Goal: Task Accomplishment & Management: Use online tool/utility

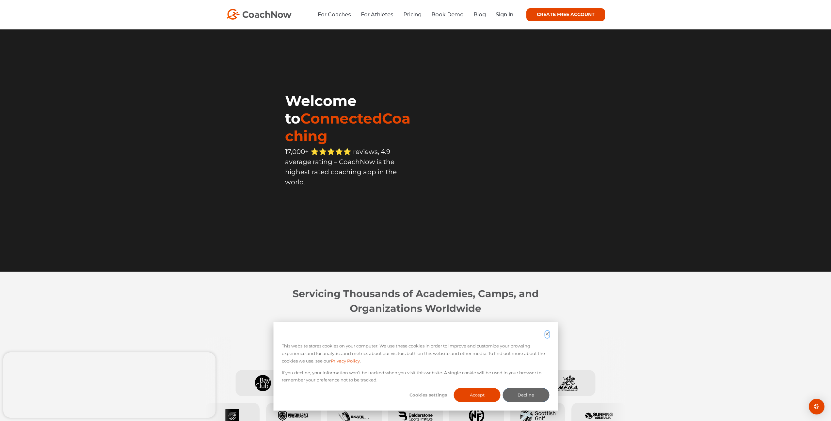
click at [547, 334] on icon "Dismiss cookie banner" at bounding box center [547, 333] width 4 height 4
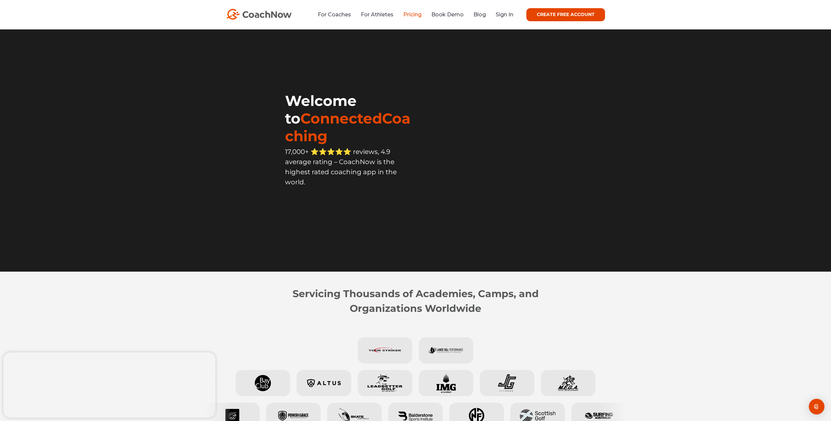
click at [413, 16] on link "Pricing" at bounding box center [412, 14] width 18 height 6
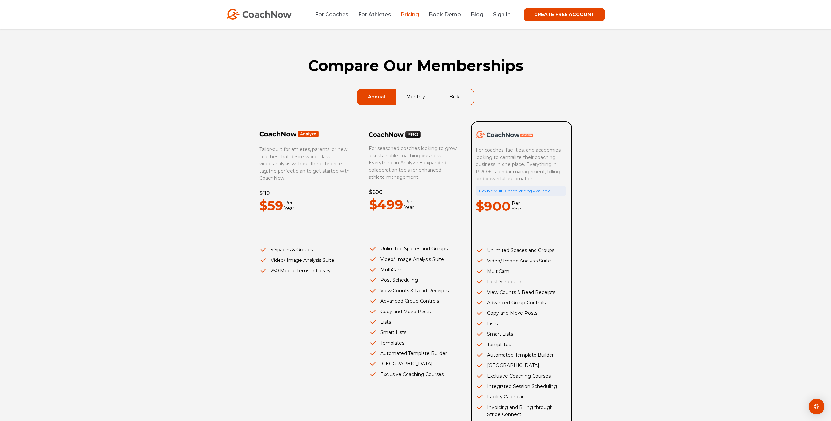
click at [410, 97] on link "Monthly" at bounding box center [415, 96] width 39 height 15
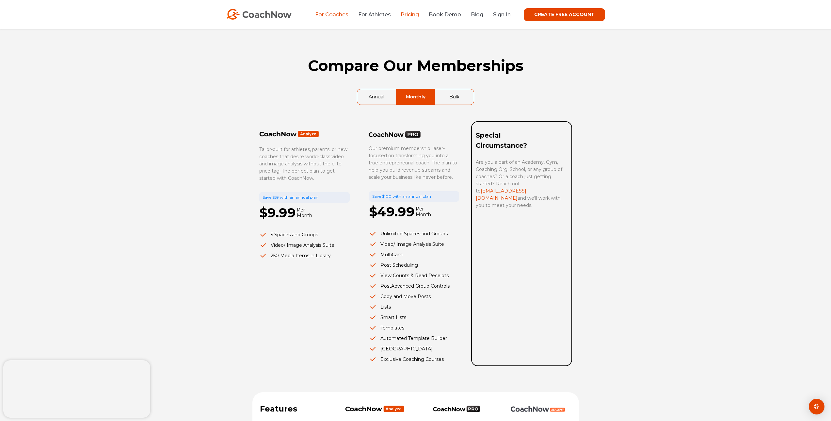
click at [336, 18] on link "For Coaches" at bounding box center [331, 14] width 33 height 6
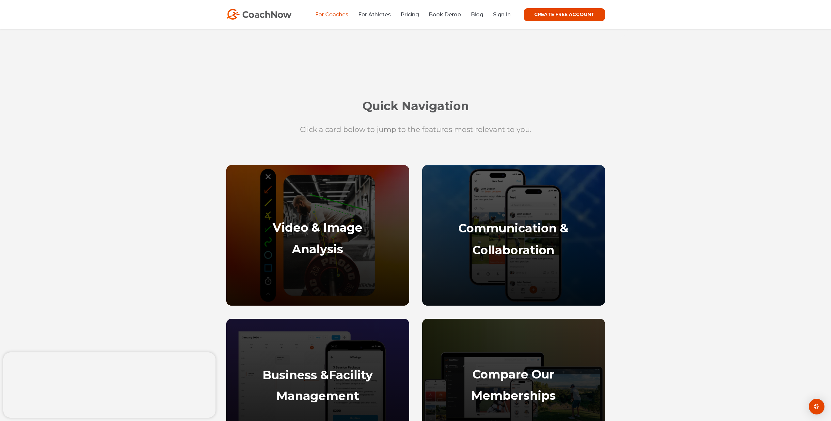
scroll to position [318, 0]
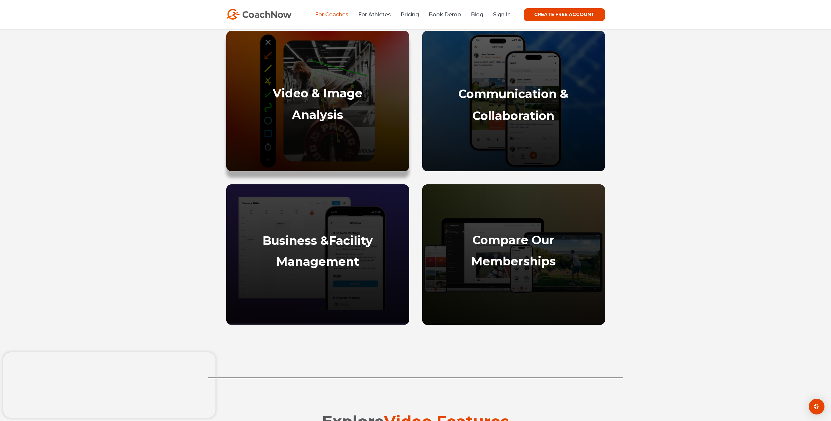
click at [315, 100] on div "Video & Image Analysis" at bounding box center [318, 125] width 170 height 78
click at [320, 96] on strong "Video & Image" at bounding box center [318, 93] width 90 height 14
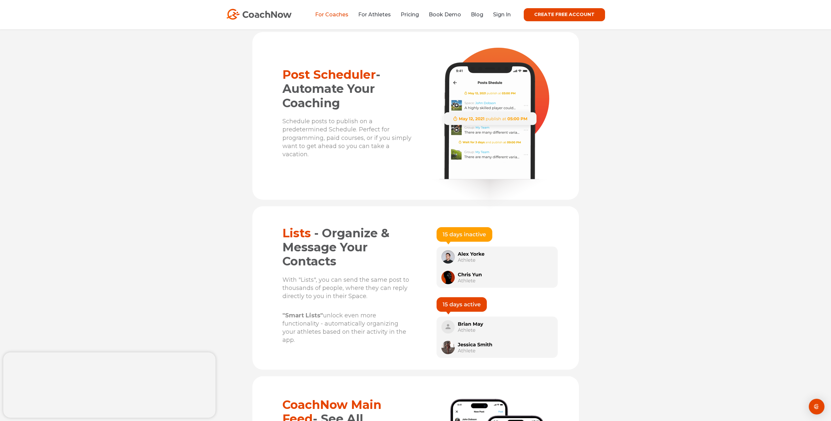
scroll to position [3099, 0]
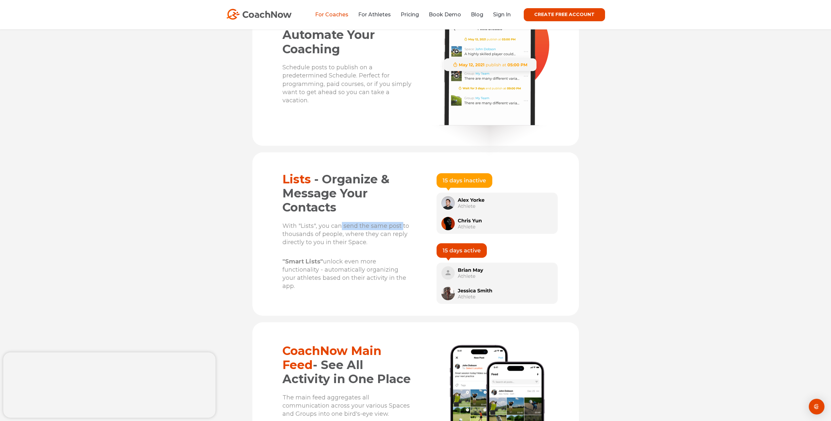
drag, startPoint x: 342, startPoint y: 228, endPoint x: 402, endPoint y: 232, distance: 60.9
click at [402, 232] on p "With "Lists", you can send the same post to thousands of people, where they can…" at bounding box center [347, 234] width 130 height 25
drag, startPoint x: 333, startPoint y: 238, endPoint x: 382, endPoint y: 239, distance: 49.0
click at [382, 239] on div "Lists - Organize & Message Your Contacts With "Lists", you can send the same po…" at bounding box center [333, 231] width 163 height 119
click at [382, 240] on p "With "Lists", you can send the same post to thousands of people, where they can…" at bounding box center [347, 234] width 130 height 25
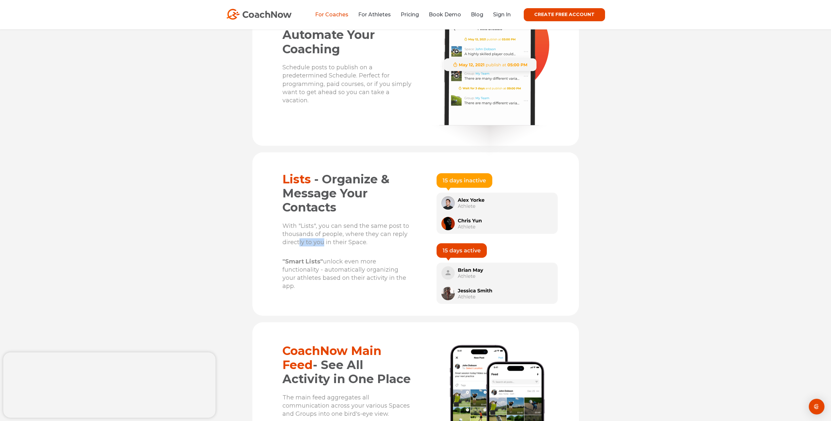
drag, startPoint x: 303, startPoint y: 246, endPoint x: 350, endPoint y: 246, distance: 46.7
click at [337, 246] on p "With "Lists", you can send the same post to thousands of people, where they can…" at bounding box center [347, 234] width 130 height 25
drag, startPoint x: 353, startPoint y: 246, endPoint x: 357, endPoint y: 247, distance: 4.4
click at [353, 246] on p "With "Lists", you can send the same post to thousands of people, where they can…" at bounding box center [347, 234] width 130 height 25
drag, startPoint x: 290, startPoint y: 274, endPoint x: 370, endPoint y: 272, distance: 79.4
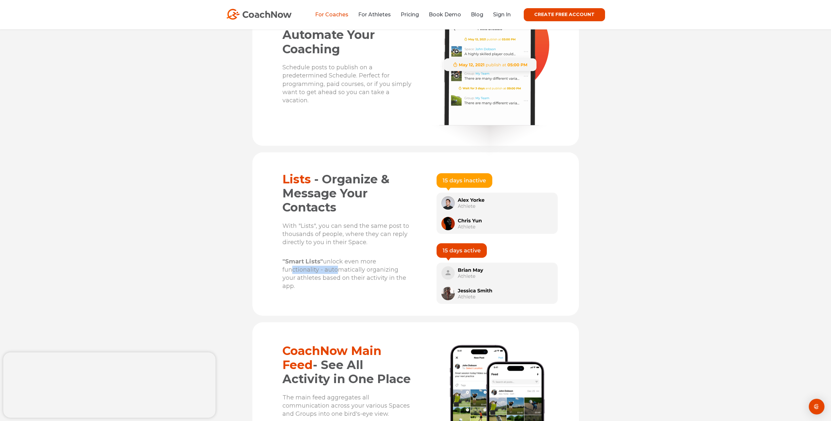
click at [370, 272] on p ""Smart Lists" unlock even more functionality - automatically organizing your at…" at bounding box center [347, 273] width 130 height 33
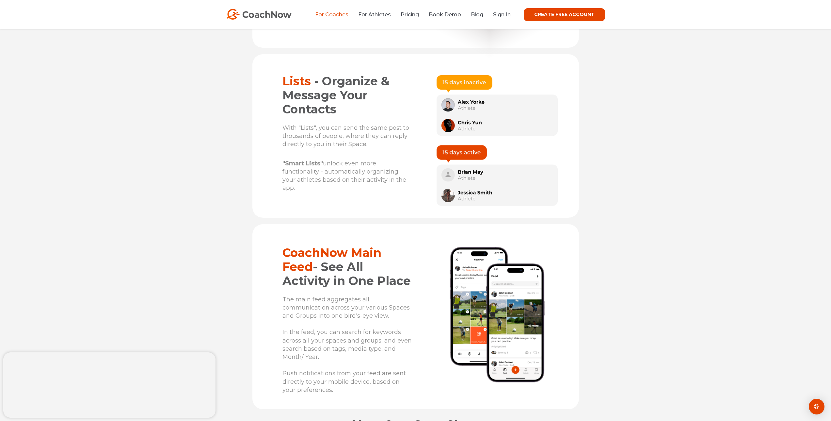
scroll to position [3240, 0]
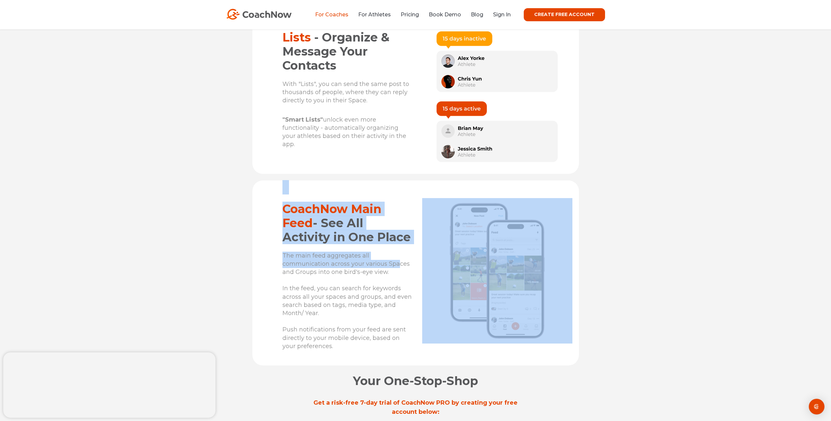
drag, startPoint x: 400, startPoint y: 271, endPoint x: 427, endPoint y: 272, distance: 27.1
click at [427, 272] on div "CoachNow Main Feed - See All Activity in One Place The main feed aggregates all…" at bounding box center [415, 272] width 326 height 185
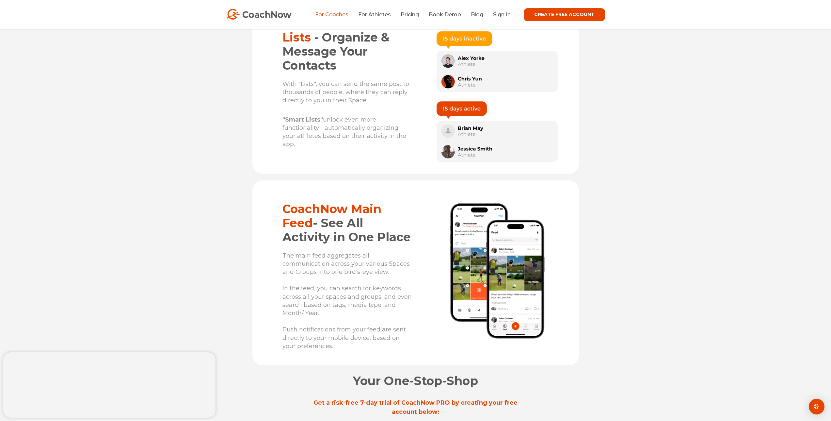
click at [375, 273] on p "The main feed aggregates all communication across your various Spaces and Group…" at bounding box center [347, 300] width 130 height 99
drag, startPoint x: 300, startPoint y: 278, endPoint x: 394, endPoint y: 283, distance: 93.8
click at [394, 283] on p "The main feed aggregates all communication across your various Spaces and Group…" at bounding box center [347, 300] width 130 height 99
drag, startPoint x: 323, startPoint y: 294, endPoint x: 379, endPoint y: 294, distance: 56.2
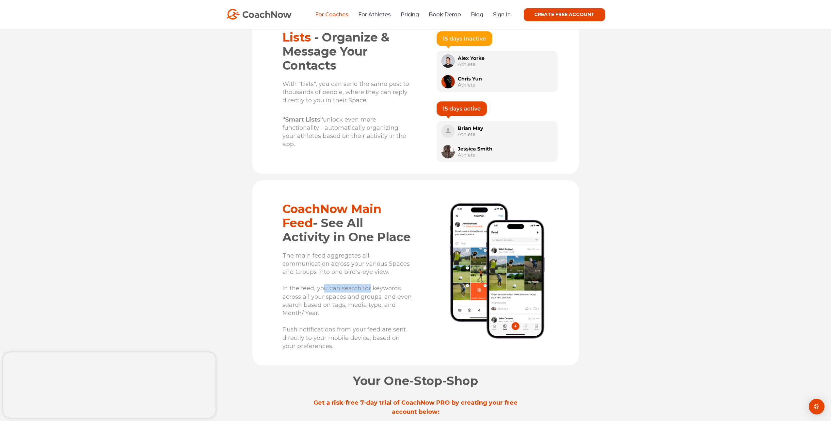
click at [378, 294] on p "The main feed aggregates all communication across your various Spaces and Group…" at bounding box center [347, 300] width 130 height 99
drag, startPoint x: 379, startPoint y: 295, endPoint x: 390, endPoint y: 297, distance: 11.4
click at [379, 295] on p "The main feed aggregates all communication across your various Spaces and Group…" at bounding box center [347, 300] width 130 height 99
drag, startPoint x: 289, startPoint y: 301, endPoint x: 368, endPoint y: 305, distance: 78.8
click at [357, 305] on div "CoachNow Main Feed - See All Activity in One Place The main feed aggregates all…" at bounding box center [333, 270] width 163 height 181
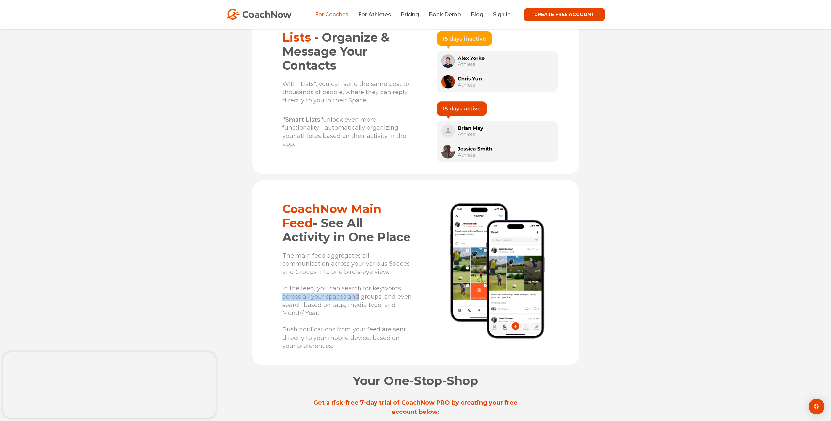
click at [368, 305] on p "The main feed aggregates all communication across your various Spaces and Group…" at bounding box center [347, 300] width 130 height 99
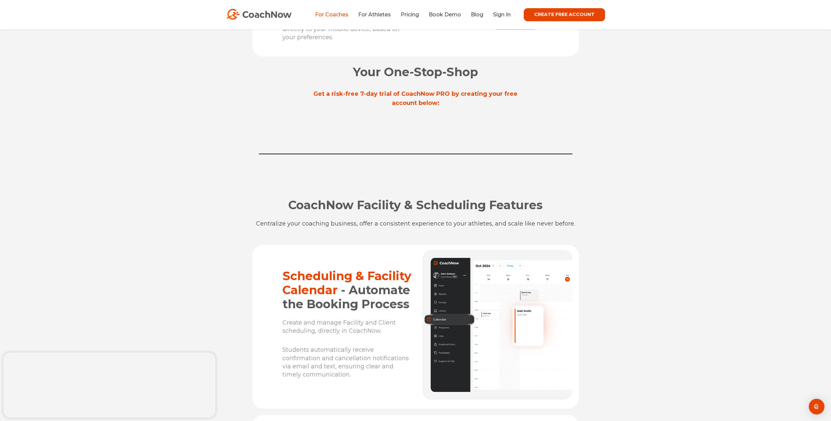
scroll to position [3643, 0]
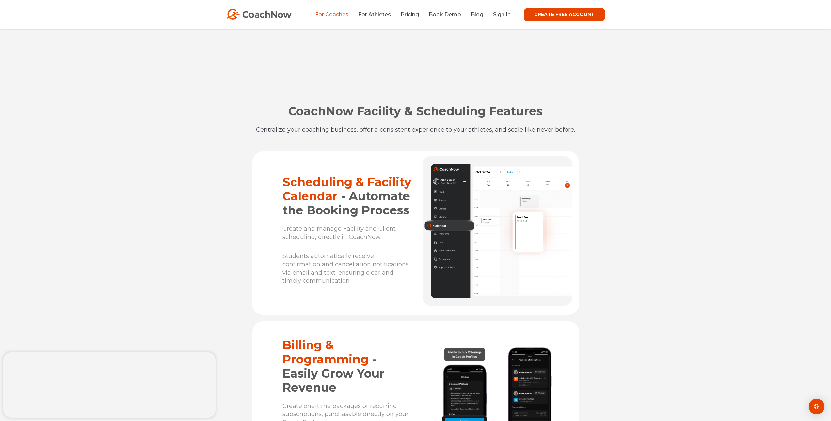
drag, startPoint x: 361, startPoint y: 275, endPoint x: 409, endPoint y: 279, distance: 48.2
click at [409, 279] on p "Students automatically receive confirmation and cancellation notifications via …" at bounding box center [347, 268] width 130 height 33
click at [367, 278] on p "Students automatically receive confirmation and cancellation notifications via …" at bounding box center [347, 268] width 130 height 33
drag, startPoint x: 316, startPoint y: 278, endPoint x: 379, endPoint y: 281, distance: 63.7
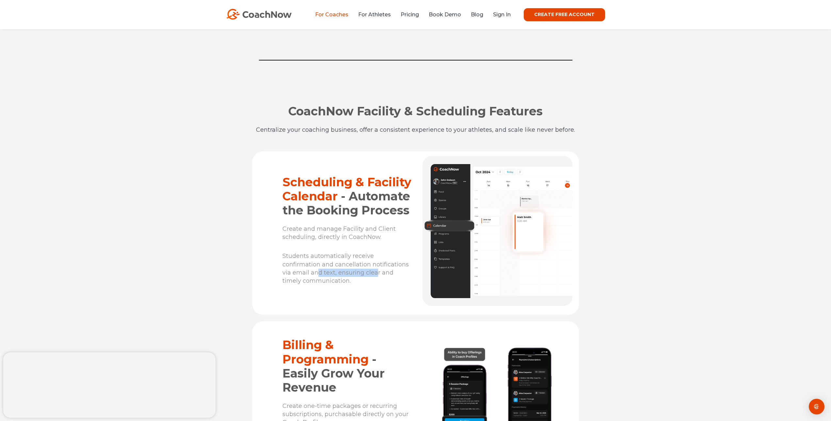
click at [379, 281] on p "Students automatically receive confirmation and cancellation notifications via …" at bounding box center [347, 268] width 130 height 33
click at [310, 282] on p "Students automatically receive confirmation and cancellation notifications via …" at bounding box center [347, 268] width 130 height 33
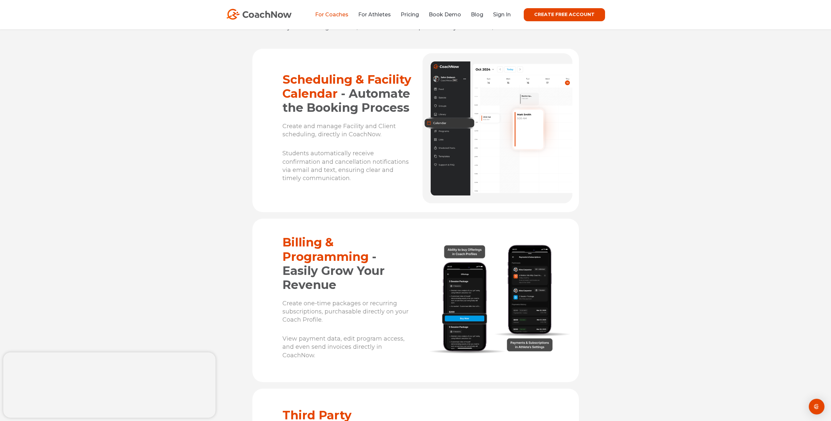
scroll to position [3779, 0]
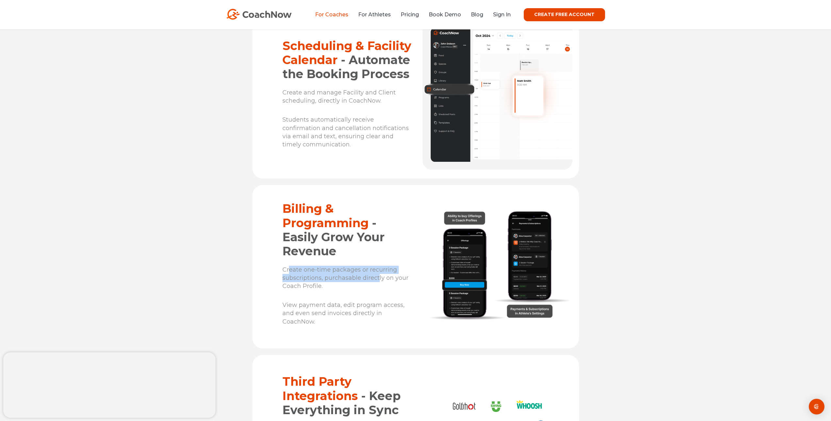
drag, startPoint x: 289, startPoint y: 274, endPoint x: 379, endPoint y: 279, distance: 90.3
click at [379, 279] on span "Create one-time packages or recurring subscriptions, purchasable directly on yo…" at bounding box center [345, 278] width 126 height 24
click at [373, 287] on p "Create one-time packages or recurring subscriptions, purchasable directly on yo…" at bounding box center [347, 277] width 130 height 25
drag, startPoint x: 362, startPoint y: 285, endPoint x: 393, endPoint y: 286, distance: 31.4
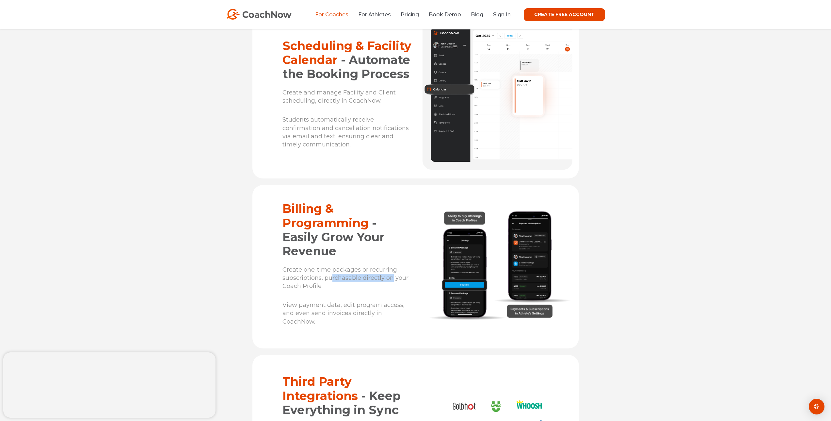
click at [393, 286] on span "Create one-time packages or recurring subscriptions, purchasable directly on yo…" at bounding box center [345, 278] width 126 height 24
drag, startPoint x: 282, startPoint y: 210, endPoint x: 322, endPoint y: 327, distance: 123.8
click at [322, 326] on div "Billing & Programming - Easily Grow Your Revenue Create one-time packages or re…" at bounding box center [333, 263] width 163 height 125
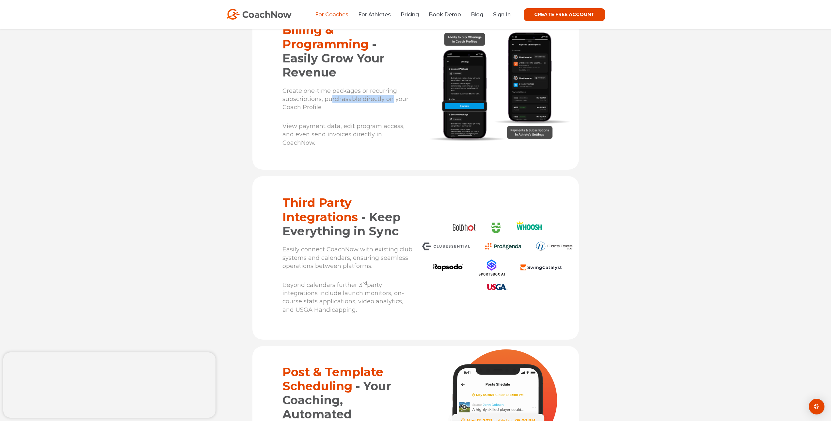
scroll to position [4031, 0]
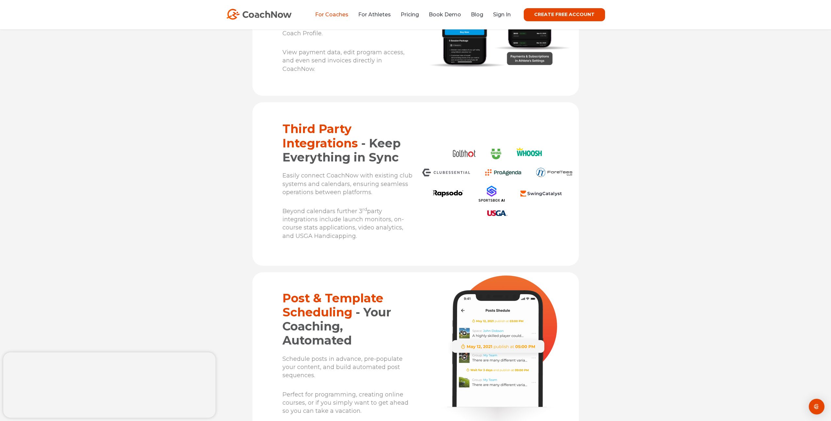
click at [675, 210] on div "CoachNow Facility & Scheduling Features Centralize your coaching business, offe…" at bounding box center [415, 281] width 831 height 1193
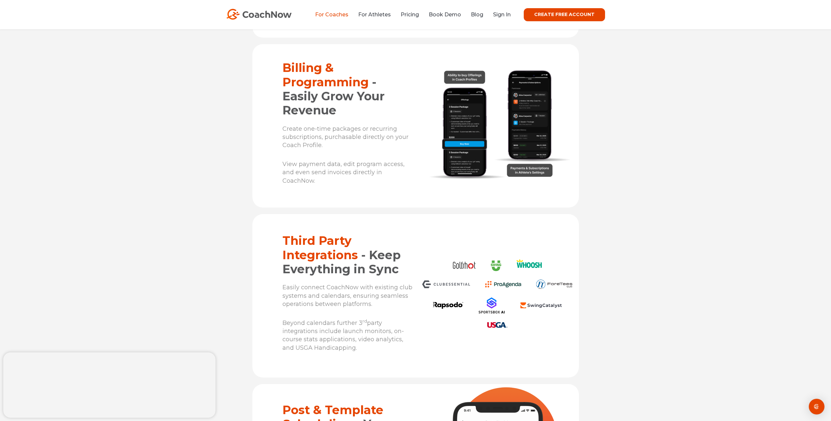
click at [317, 89] on span "Billing & Programming" at bounding box center [325, 74] width 86 height 28
click at [308, 102] on span "- Easily Grow Your Revenue" at bounding box center [333, 96] width 102 height 42
click at [309, 110] on span "- Easily Grow Your Revenue" at bounding box center [333, 96] width 102 height 42
click at [620, 147] on div "CoachNow Facility & Scheduling Features Centralize your coaching business, offe…" at bounding box center [415, 393] width 831 height 1193
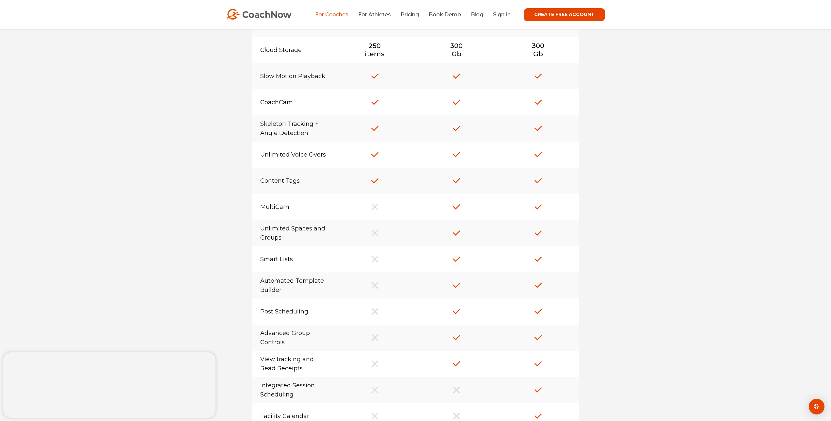
scroll to position [4936, 0]
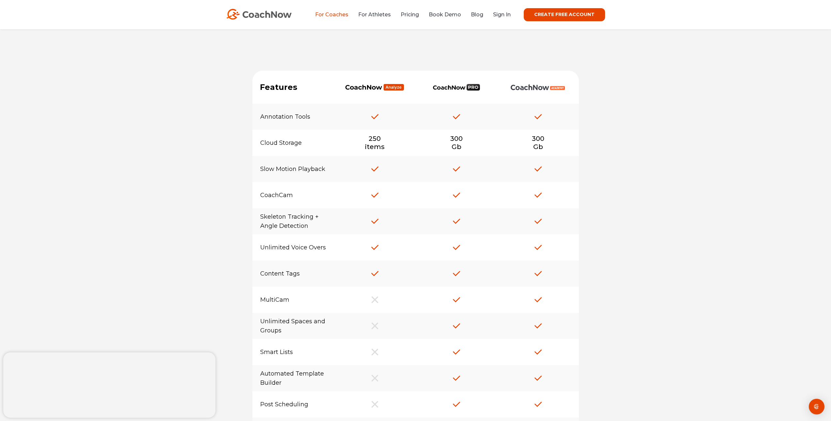
drag, startPoint x: 263, startPoint y: 148, endPoint x: 548, endPoint y: 157, distance: 285.2
click at [548, 156] on div "Cloud Storage 250 items 300 Gb 300 Gb" at bounding box center [415, 143] width 326 height 26
copy div "Cloud Storage 250 items 300 Gb 300 Gb"
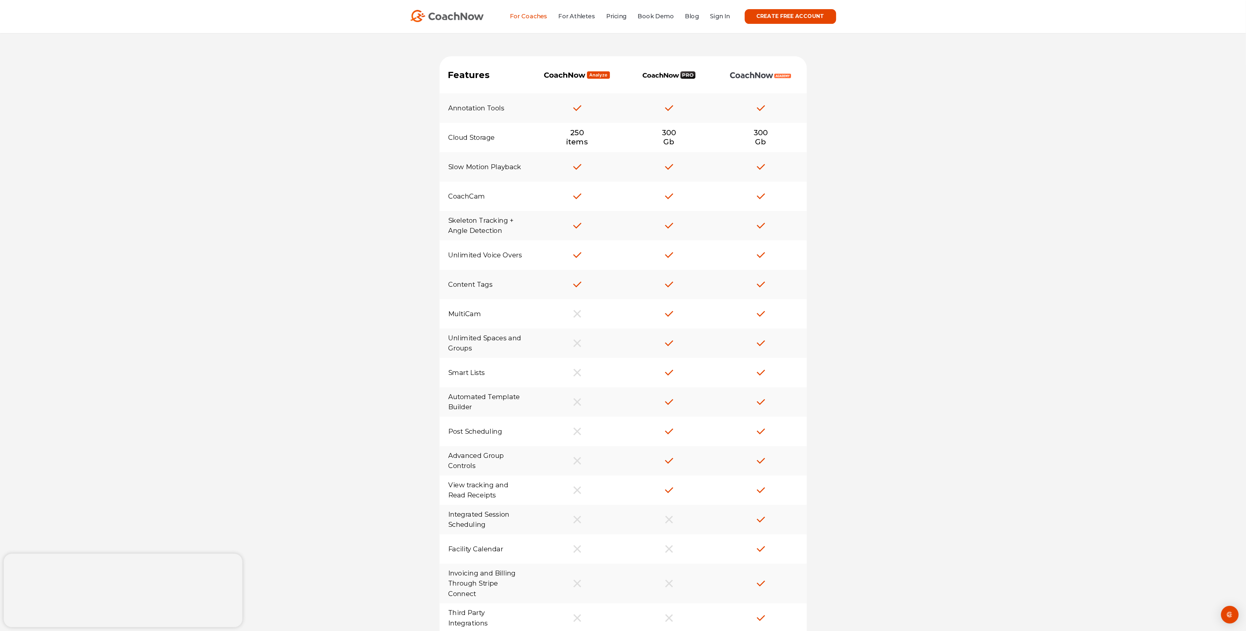
scroll to position [4956, 0]
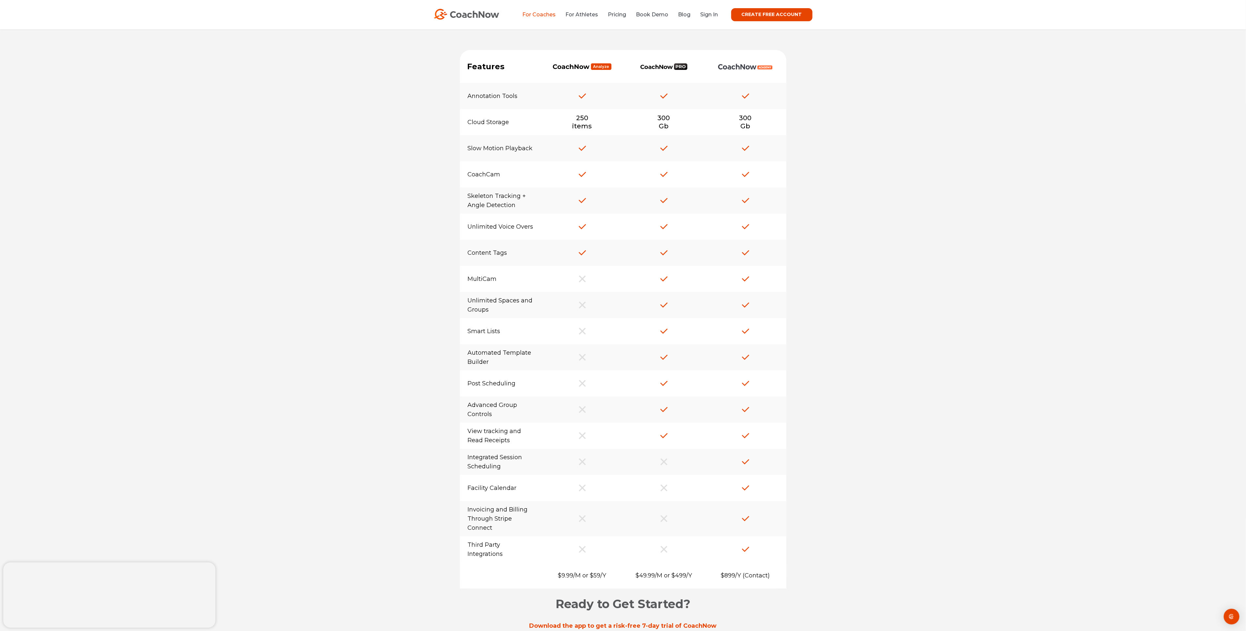
drag, startPoint x: 175, startPoint y: 278, endPoint x: 302, endPoint y: 408, distance: 182.2
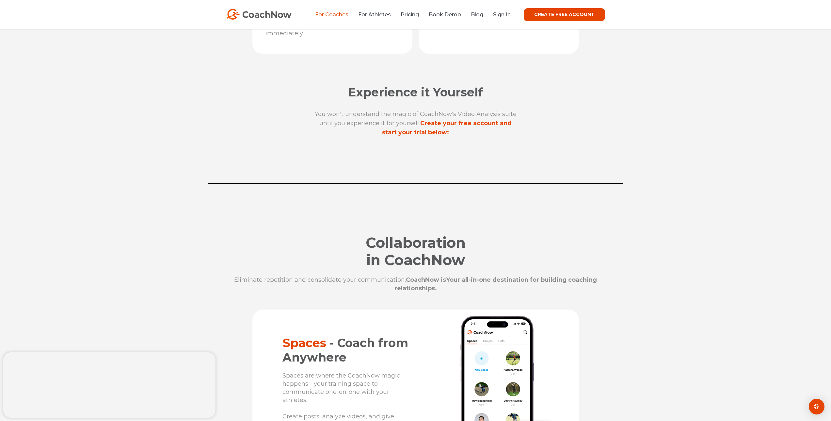
scroll to position [2246, 0]
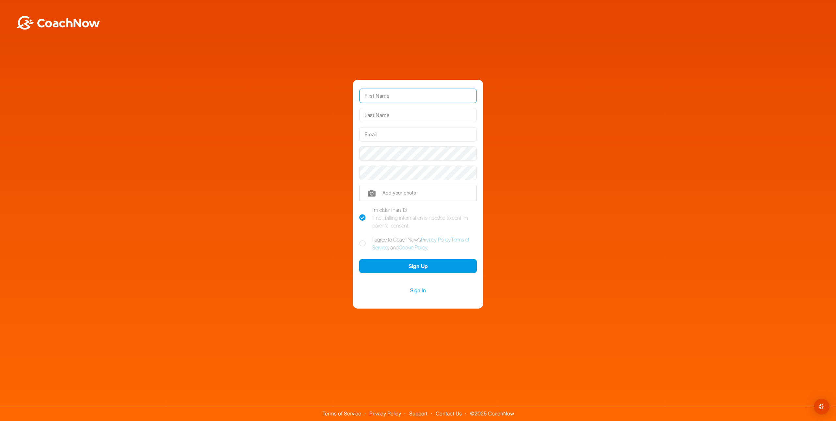
click at [428, 102] on input "text" at bounding box center [418, 95] width 118 height 14
type input "Callum"
type input "Goldie"
type input "c.goldie@aucklanddrumstudio.co.nz"
click at [361, 243] on icon at bounding box center [362, 243] width 7 height 7
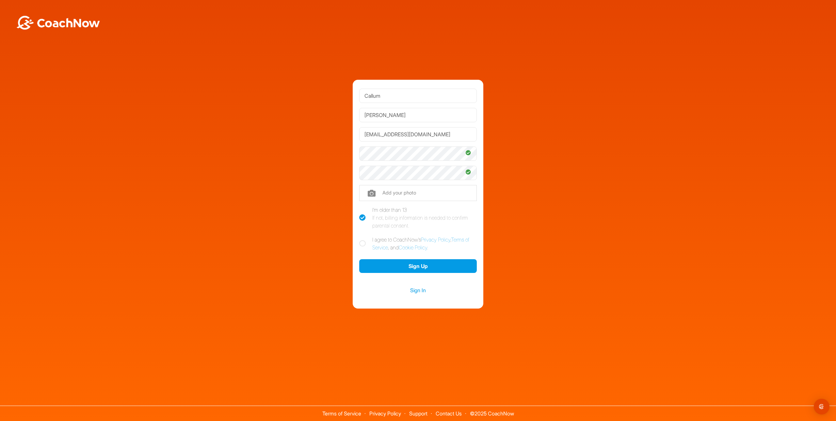
click at [361, 240] on input "I agree to CoachNow's Privacy Policy , Terms of Service , and Cookie Policy ." at bounding box center [361, 237] width 4 height 4
checkbox input "true"
click at [416, 266] on button "Sign Up" at bounding box center [418, 266] width 118 height 14
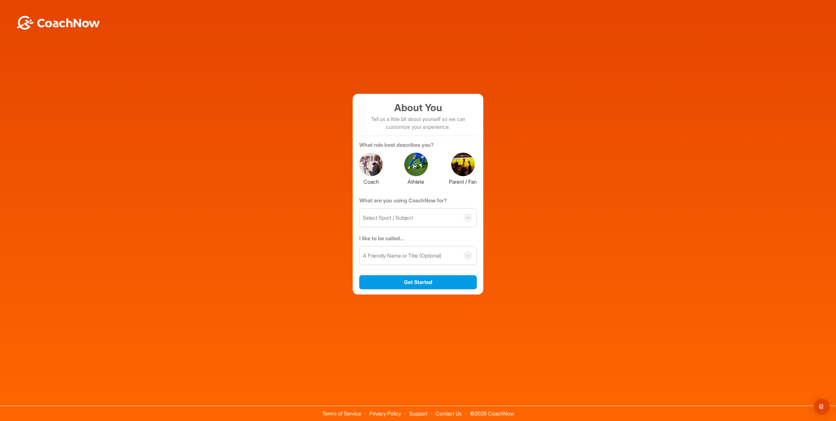
click at [458, 216] on div "Select Sport / Subject" at bounding box center [409, 217] width 100 height 18
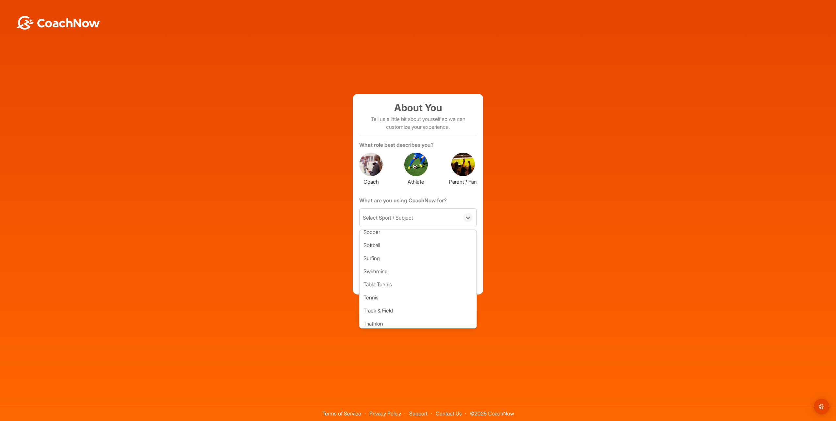
scroll to position [440, 0]
click at [375, 166] on div at bounding box center [371, 164] width 24 height 24
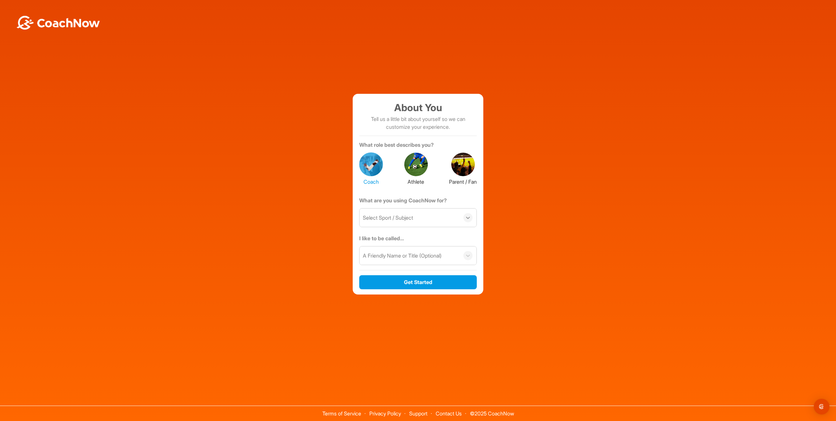
click at [464, 215] on div at bounding box center [467, 217] width 9 height 9
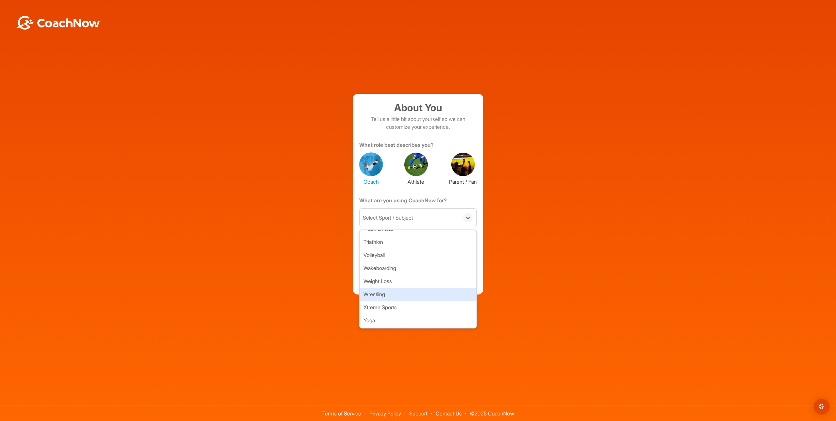
click at [510, 285] on div "About You Tell us a little bit about yourself so we can customize your experien…" at bounding box center [417, 194] width 829 height 200
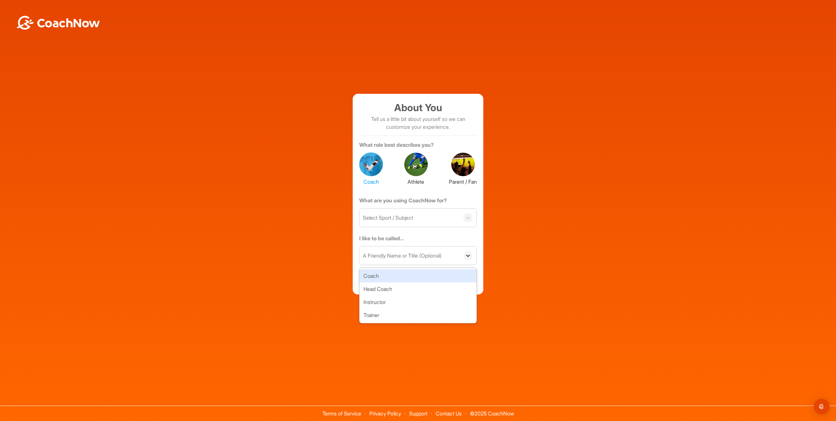
click at [470, 258] on icon at bounding box center [468, 255] width 7 height 7
click at [472, 254] on div at bounding box center [467, 255] width 9 height 9
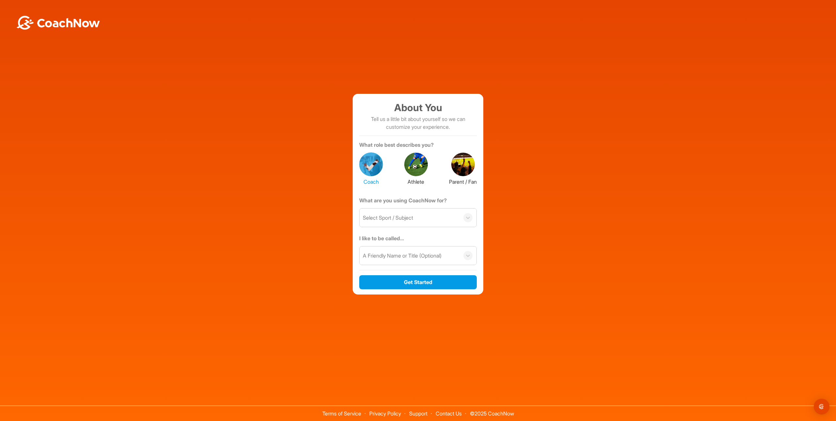
click at [439, 215] on div "Select Sport / Subject" at bounding box center [409, 217] width 100 height 18
type input "gol"
click at [429, 237] on div "Golf" at bounding box center [417, 237] width 117 height 13
click at [438, 284] on button "Get Started" at bounding box center [418, 282] width 118 height 14
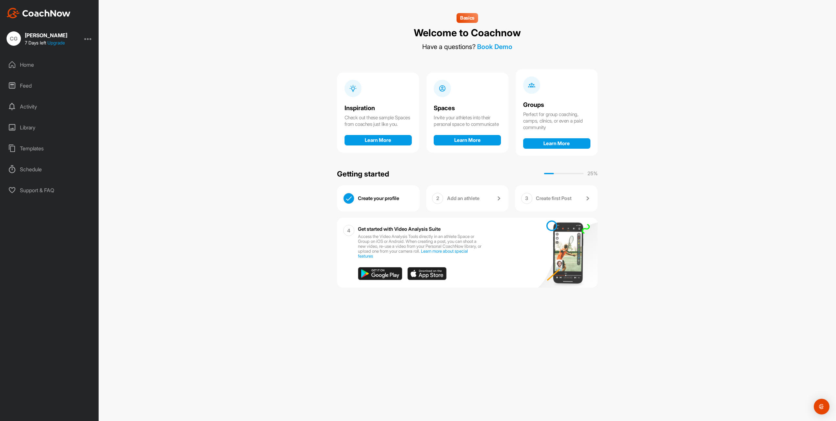
click at [241, 221] on div "Basics Welcome to Coachnow Have a questions? Book Demo Inspiration Check out th…" at bounding box center [467, 210] width 737 height 421
click at [90, 39] on div at bounding box center [88, 39] width 8 height 8
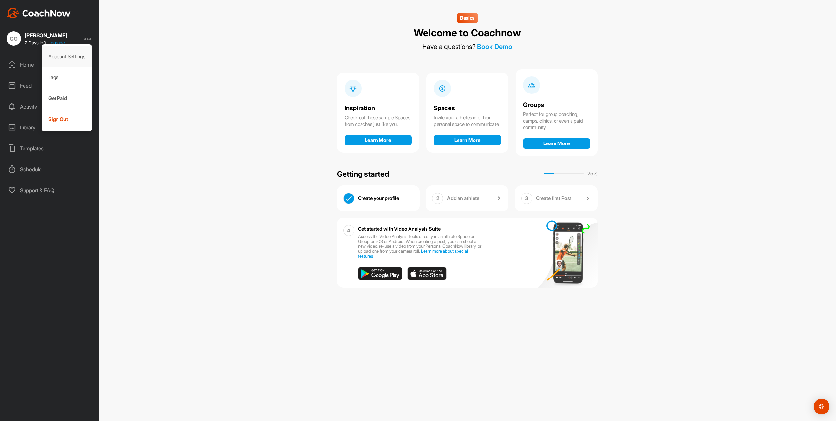
click at [79, 52] on div "Account Settings" at bounding box center [67, 56] width 51 height 21
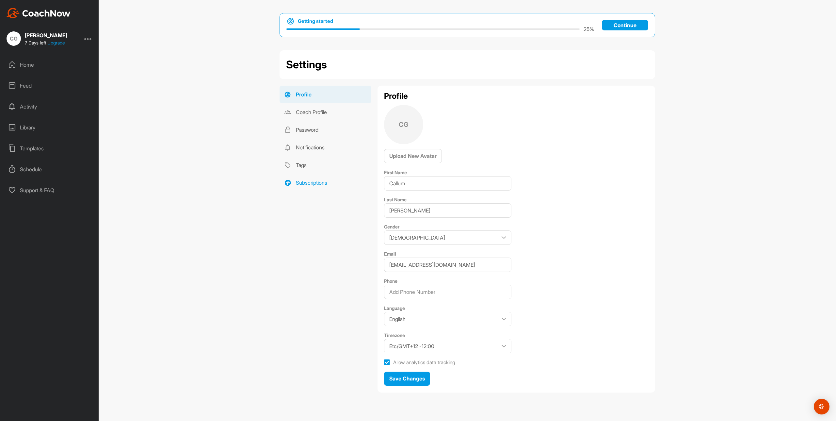
click at [311, 178] on link "Subscriptions" at bounding box center [325, 183] width 92 height 18
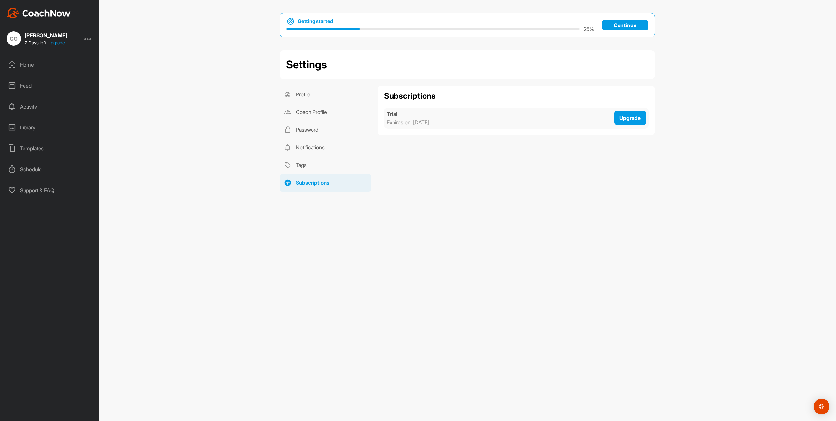
click at [233, 145] on div "Getting started 25 % Continue Settings Profile Coach Profile Password Notificat…" at bounding box center [467, 210] width 737 height 421
click at [325, 97] on link "Profile" at bounding box center [325, 95] width 92 height 18
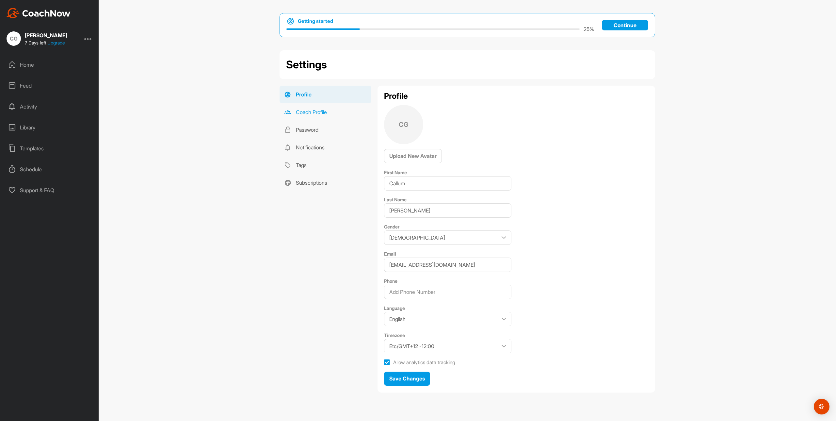
click at [323, 117] on link "Coach Profile" at bounding box center [325, 112] width 92 height 18
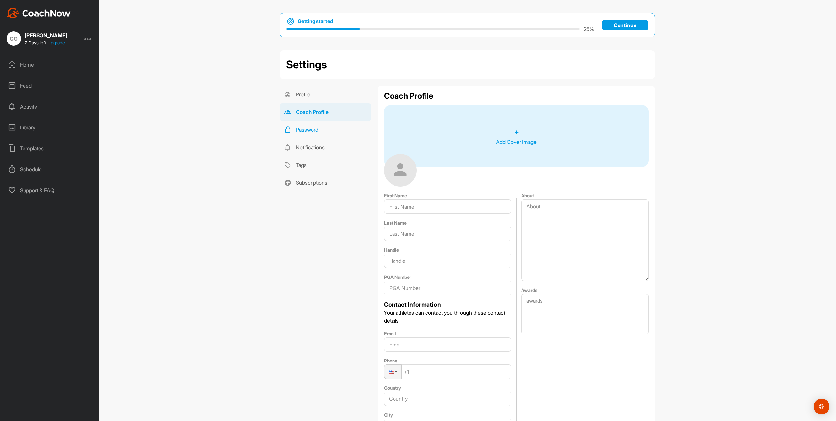
type input "Callum"
type input "Goldie"
click at [319, 126] on link "Password" at bounding box center [325, 130] width 92 height 18
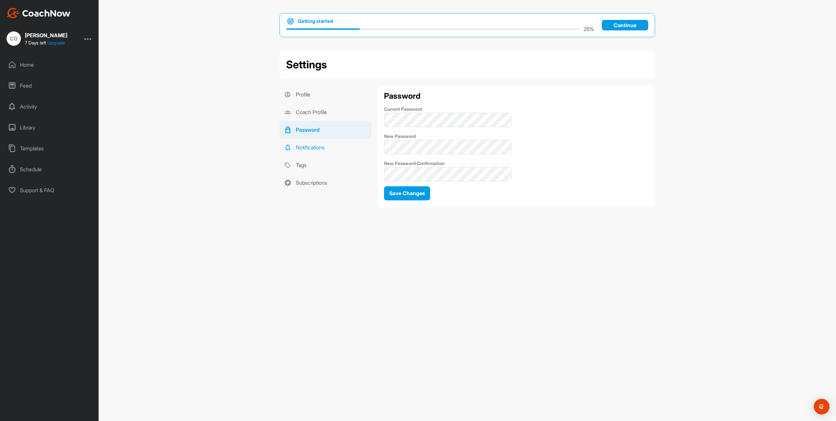
click at [323, 142] on link "Notifications" at bounding box center [325, 147] width 92 height 18
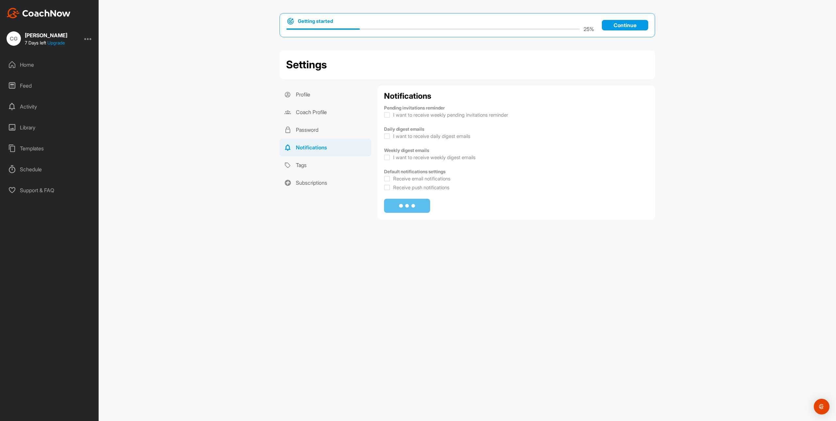
click at [189, 120] on div "Getting started 25 % Continue Settings Profile Coach Profile Password Notificat…" at bounding box center [467, 210] width 737 height 421
checkbox input "true"
click at [36, 123] on div "Library" at bounding box center [50, 127] width 92 height 16
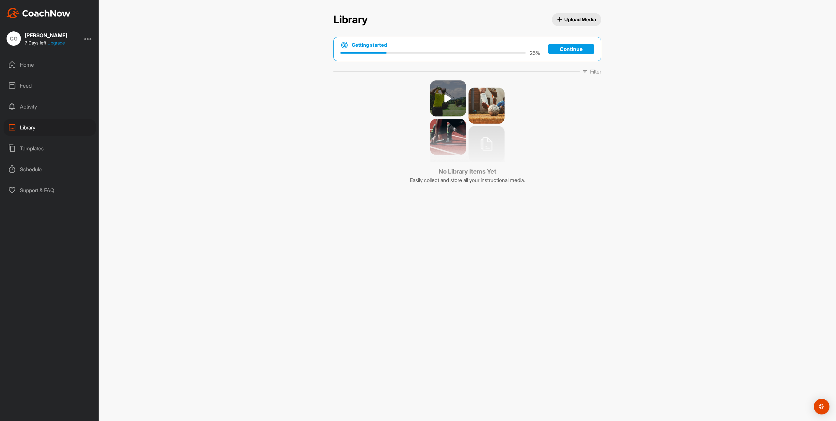
click at [46, 147] on div "Templates" at bounding box center [50, 148] width 92 height 16
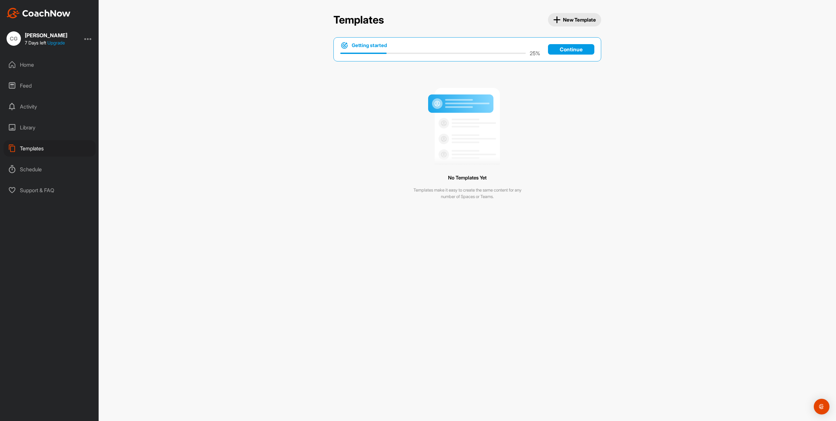
click at [40, 165] on div "Schedule" at bounding box center [50, 169] width 92 height 16
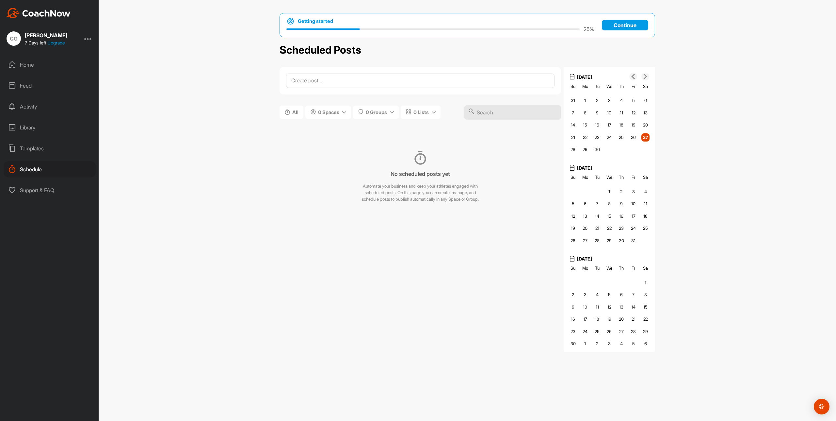
click at [22, 68] on div "Home" at bounding box center [50, 64] width 92 height 16
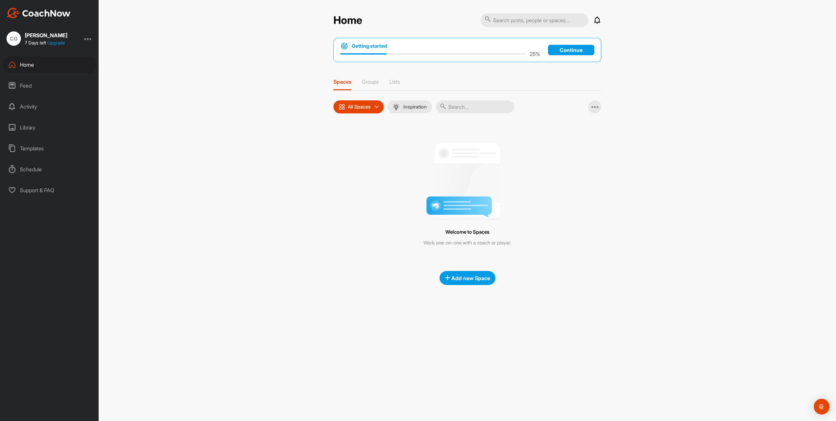
click at [757, 119] on div "Home Notifications Invitations No Notifications View All Getting started 25 % C…" at bounding box center [467, 210] width 737 height 421
click at [584, 51] on p "Continue" at bounding box center [571, 50] width 46 height 10
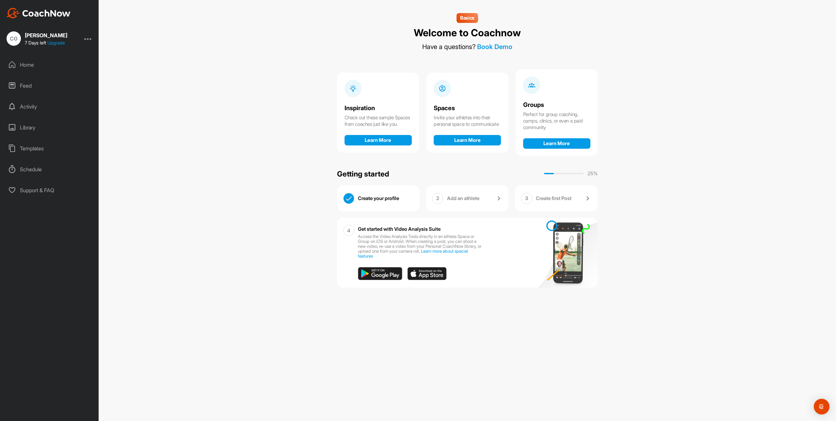
click at [477, 201] on link "Add an athlete" at bounding box center [475, 198] width 56 height 11
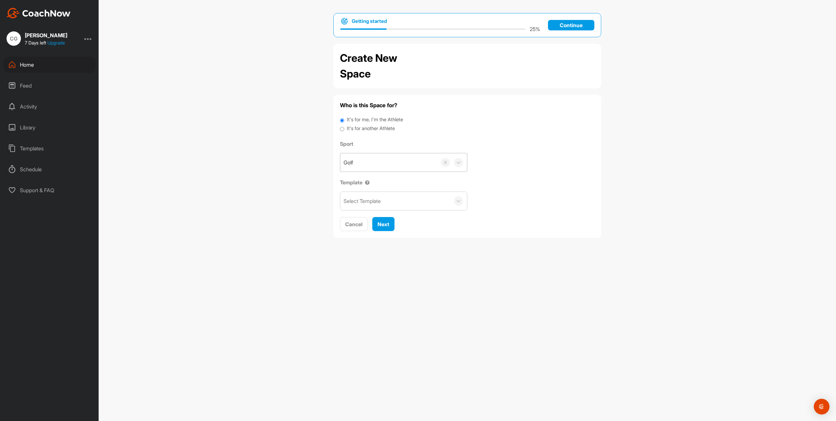
click at [406, 165] on div "Golf" at bounding box center [388, 162] width 97 height 18
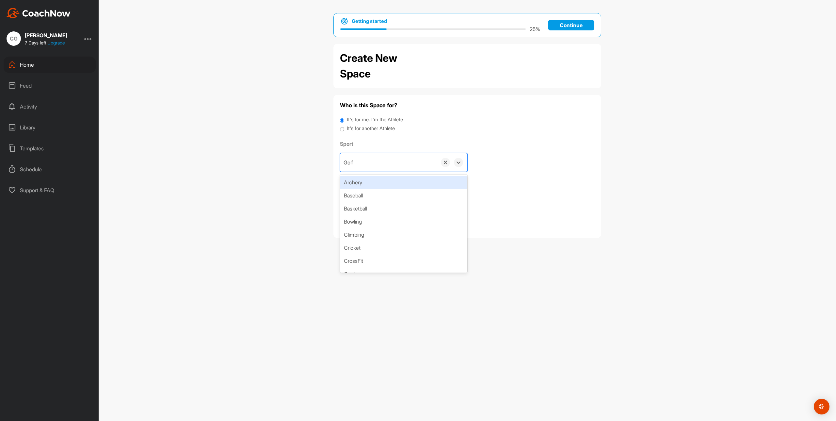
click at [383, 163] on div "Golf" at bounding box center [388, 162] width 97 height 18
type input "d"
type input "Drums"
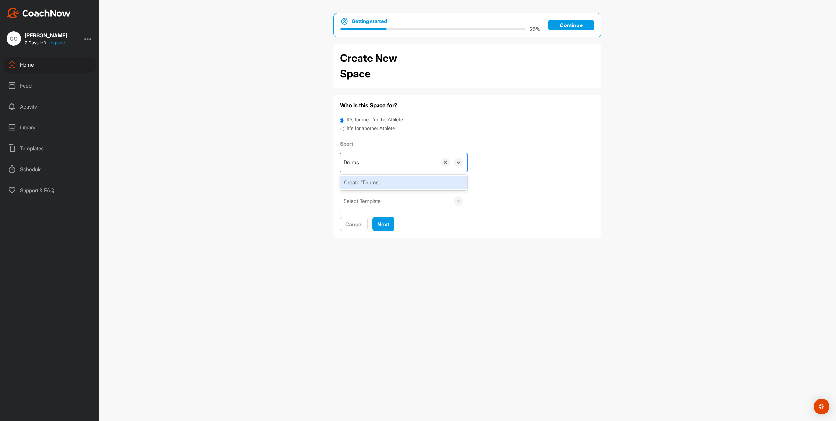
click at [420, 183] on div "Create "Drums"" at bounding box center [403, 182] width 127 height 13
click at [457, 165] on icon at bounding box center [458, 162] width 7 height 7
click at [513, 173] on div "Sport option Create "Drums", selected. 0 results available. Select is focused ,…" at bounding box center [467, 175] width 255 height 71
click at [429, 202] on div "Select Template" at bounding box center [395, 201] width 110 height 18
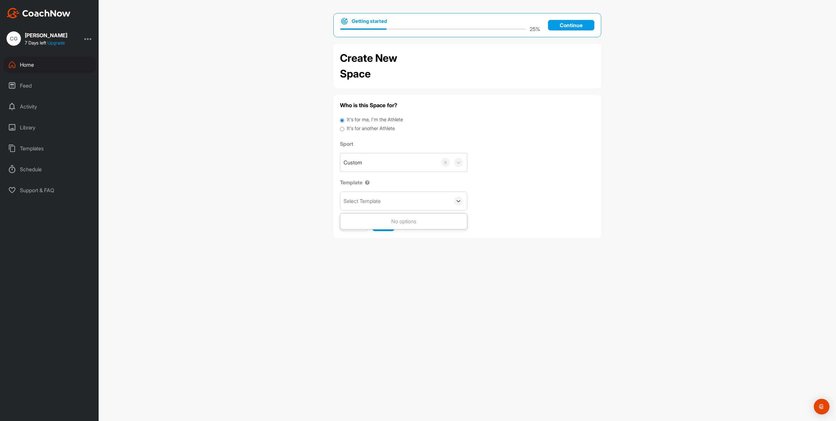
click at [406, 225] on div "No options" at bounding box center [403, 221] width 127 height 13
click at [383, 202] on div "Select Template" at bounding box center [395, 201] width 110 height 18
click at [415, 199] on div "Select Template" at bounding box center [395, 201] width 110 height 18
type input "Drums"
click at [545, 181] on div "Sport Custom Template 0 results available for search term Drums. Use Up and Dow…" at bounding box center [467, 175] width 255 height 71
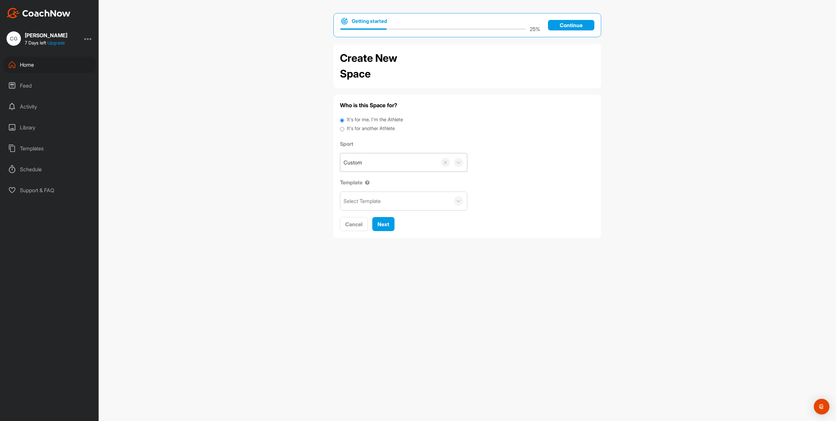
click at [428, 160] on div "Custom" at bounding box center [388, 162] width 97 height 18
type input "Drums"
click at [403, 180] on div "Create "Drums"" at bounding box center [403, 182] width 127 height 13
click at [369, 129] on label "It's for another Athlete" at bounding box center [371, 129] width 48 height 8
click at [344, 129] on input "It's for another Athlete" at bounding box center [342, 129] width 4 height 9
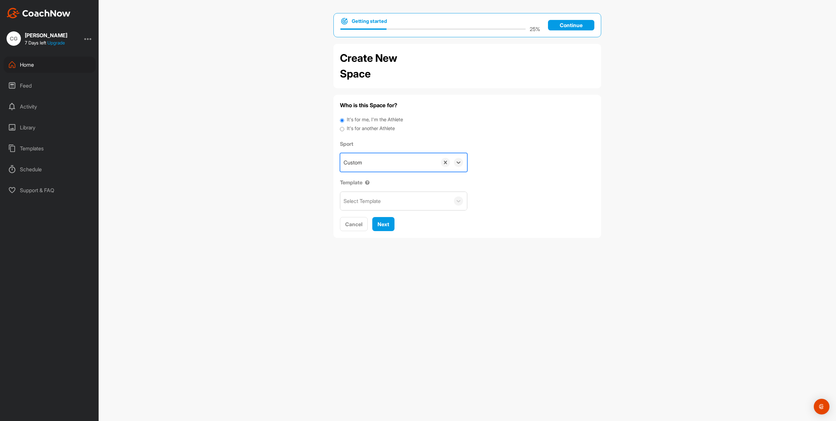
radio input "true"
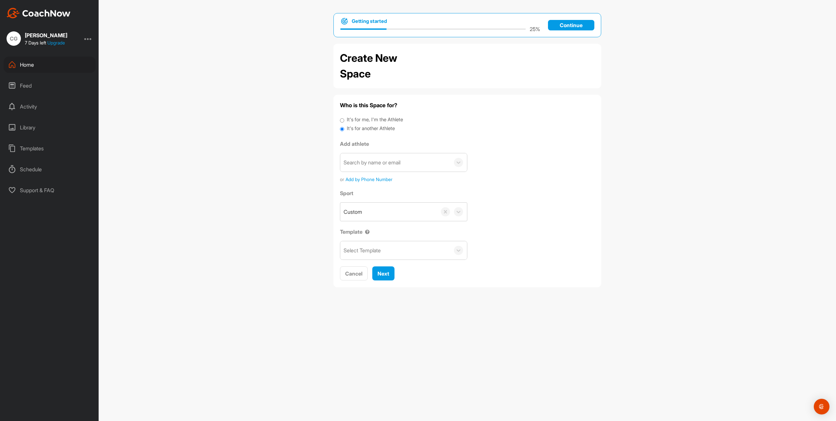
click at [406, 245] on div "Select Template" at bounding box center [395, 250] width 110 height 18
click at [398, 168] on div "Search by name or email" at bounding box center [395, 162] width 110 height 18
click at [395, 180] on button "Add a New Athlete" at bounding box center [403, 186] width 120 height 14
type input "Test"
type input "Student"
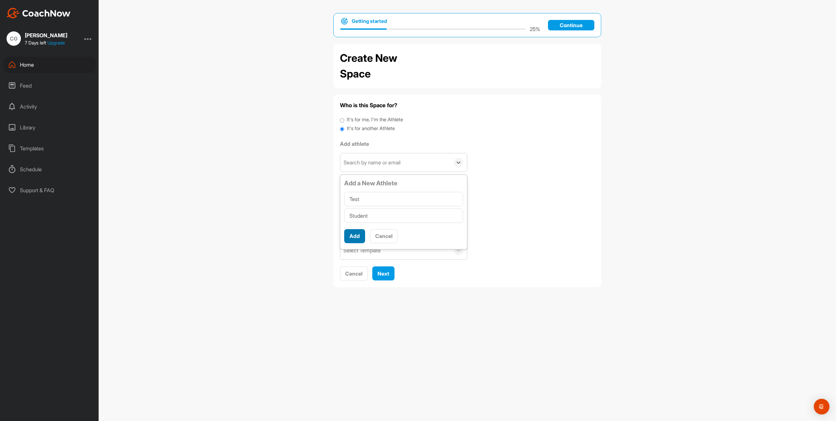
click at [353, 236] on button "Add" at bounding box center [354, 236] width 21 height 14
click at [393, 247] on button "Cancel" at bounding box center [384, 244] width 28 height 14
click at [526, 234] on div "Sport Custom Template Select Template" at bounding box center [467, 224] width 255 height 71
click at [534, 218] on div "Sport Custom Template Select Template" at bounding box center [467, 224] width 255 height 71
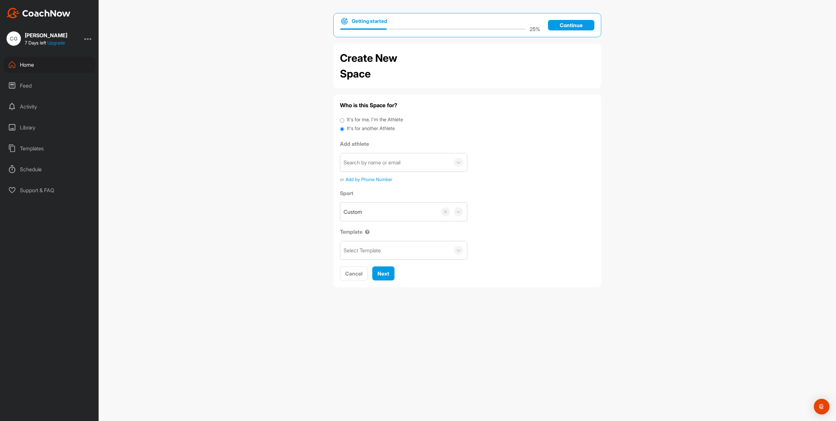
click at [384, 167] on div "Search by name or email" at bounding box center [395, 162] width 110 height 18
click at [384, 180] on button "Add a New Athlete" at bounding box center [403, 186] width 120 height 14
click at [385, 187] on h3 "Add a New Athlete" at bounding box center [403, 183] width 119 height 9
click at [390, 204] on input "text" at bounding box center [403, 199] width 119 height 14
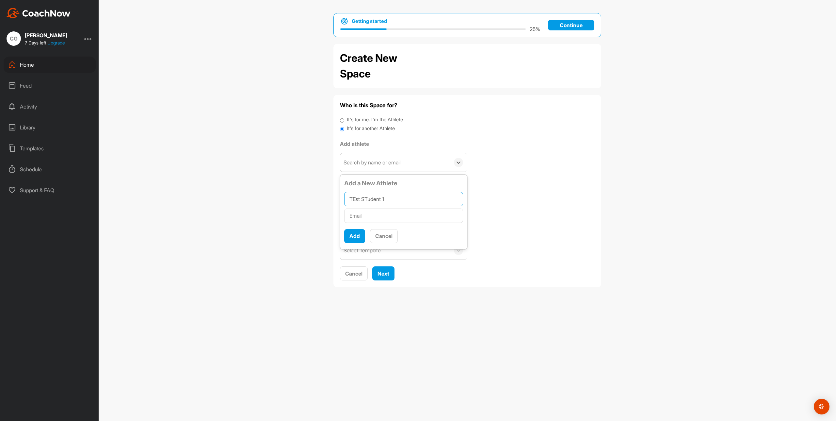
click at [368, 200] on input "TEst STudent 1" at bounding box center [403, 199] width 119 height 14
click at [355, 200] on input "TEst Student 1" at bounding box center [403, 199] width 119 height 14
type input "Test Student 1"
click at [362, 223] on div at bounding box center [403, 215] width 119 height 17
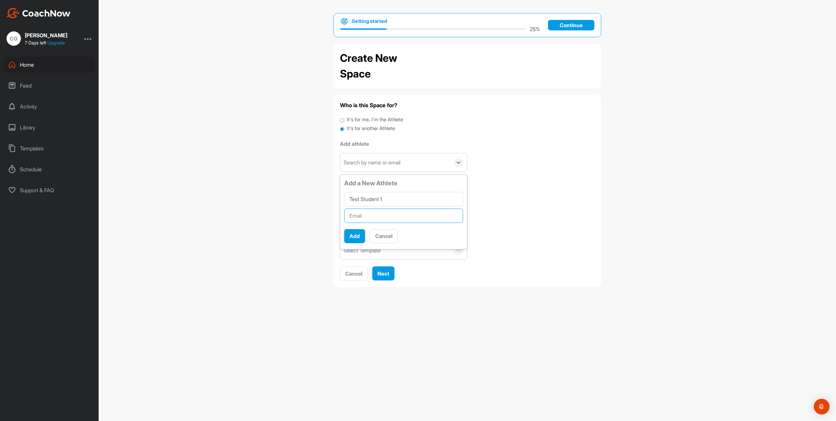
click at [366, 216] on input "text" at bounding box center [403, 215] width 119 height 14
paste input "[EMAIL_ADDRESS][PERSON_NAME][DOMAIN_NAME]"
type input "[EMAIL_ADDRESS][PERSON_NAME][DOMAIN_NAME]"
click at [357, 233] on button "Add" at bounding box center [354, 236] width 21 height 14
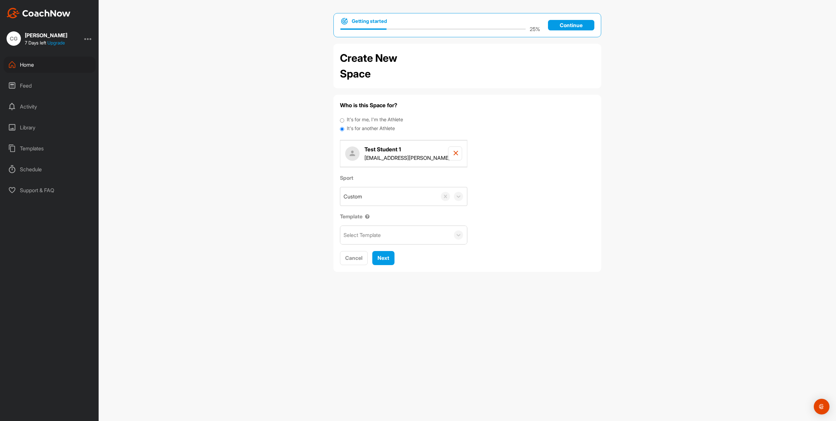
click at [431, 238] on div "Select Template" at bounding box center [395, 235] width 110 height 18
drag, startPoint x: 515, startPoint y: 239, endPoint x: 522, endPoint y: 240, distance: 7.5
click at [522, 240] on div "Sport Custom Template 0 results available. Use Up and Down to choose options, p…" at bounding box center [467, 209] width 255 height 71
click at [386, 261] on div "Next" at bounding box center [383, 258] width 12 height 8
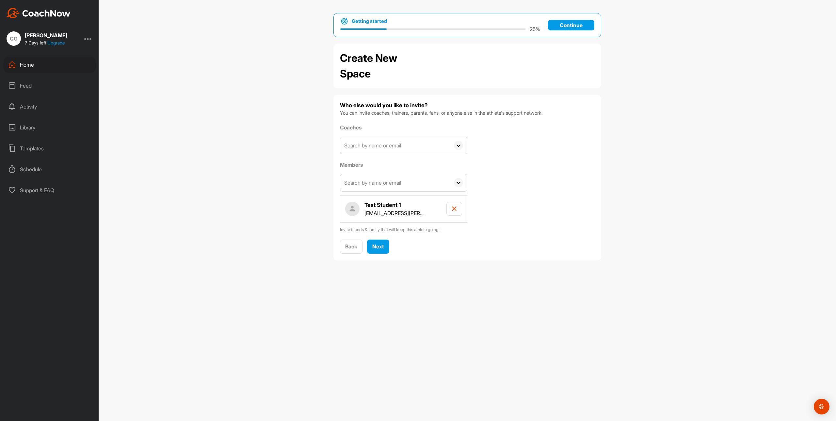
click at [457, 145] on icon at bounding box center [458, 145] width 9 height 9
click at [400, 174] on div "Add a New Coach" at bounding box center [403, 178] width 44 height 8
click at [388, 184] on input "text" at bounding box center [403, 180] width 119 height 14
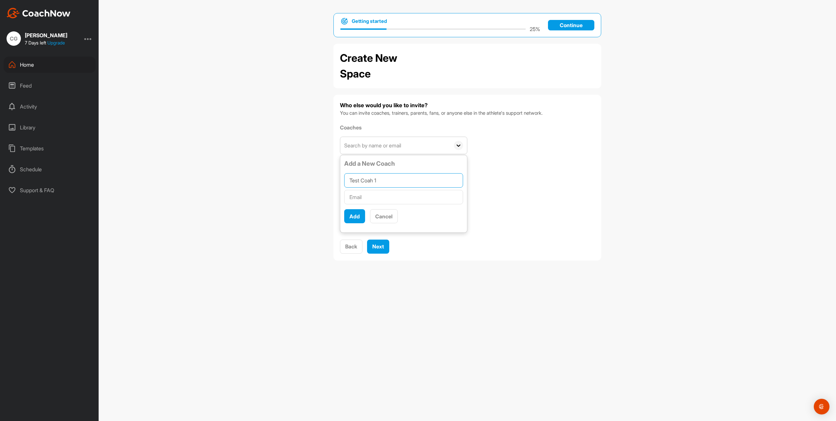
click at [372, 180] on input "Test Coah 1" at bounding box center [403, 180] width 119 height 14
type input "Test Coach 1"
click at [366, 196] on input "email" at bounding box center [403, 197] width 119 height 14
paste input "[EMAIL_ADDRESS][PERSON_NAME][DOMAIN_NAME]"
type input "[EMAIL_ADDRESS][PERSON_NAME][DOMAIN_NAME]"
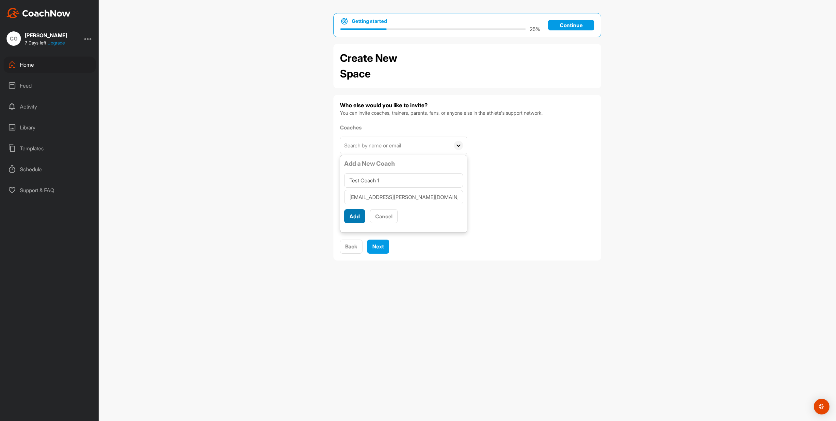
click at [358, 211] on button "Add" at bounding box center [354, 216] width 21 height 14
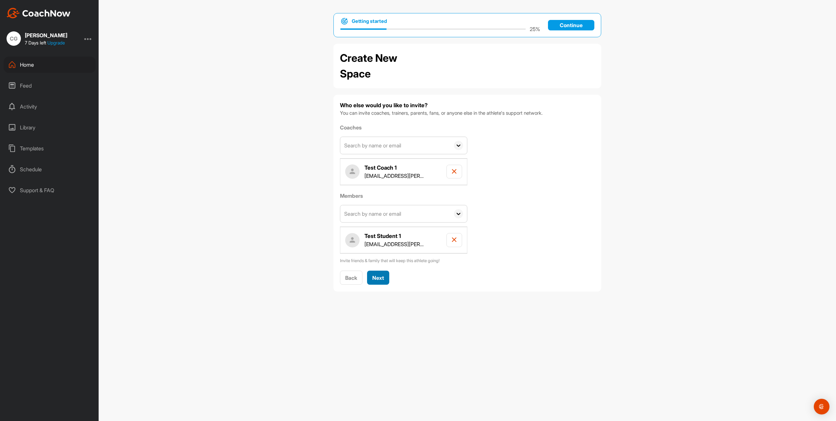
click at [383, 277] on span "Next" at bounding box center [378, 277] width 12 height 7
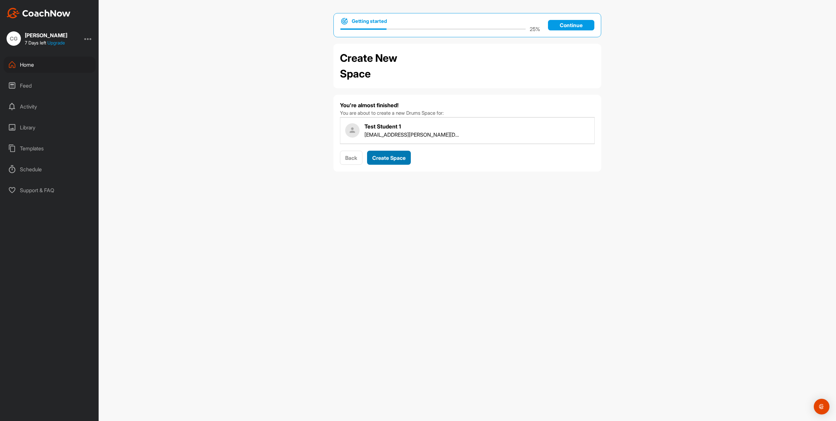
click at [398, 163] on button "Create Space" at bounding box center [389, 158] width 44 height 14
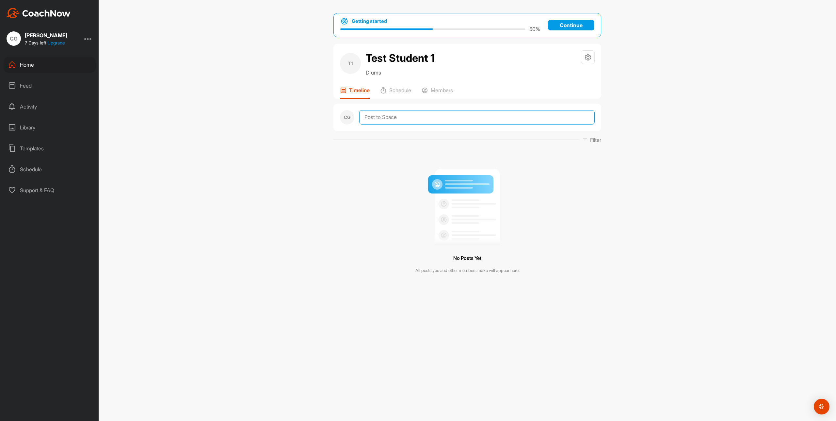
click at [425, 122] on textarea at bounding box center [476, 117] width 235 height 14
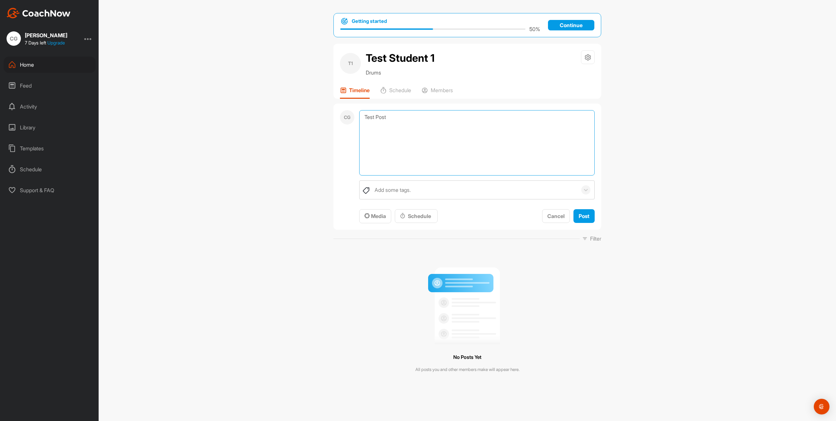
type textarea "Test Post"
click at [357, 216] on div "CG Test Post Add some tags. To pick up a draggable item, press the space bar. W…" at bounding box center [467, 166] width 268 height 126
click at [367, 216] on icon "button" at bounding box center [366, 215] width 5 height 5
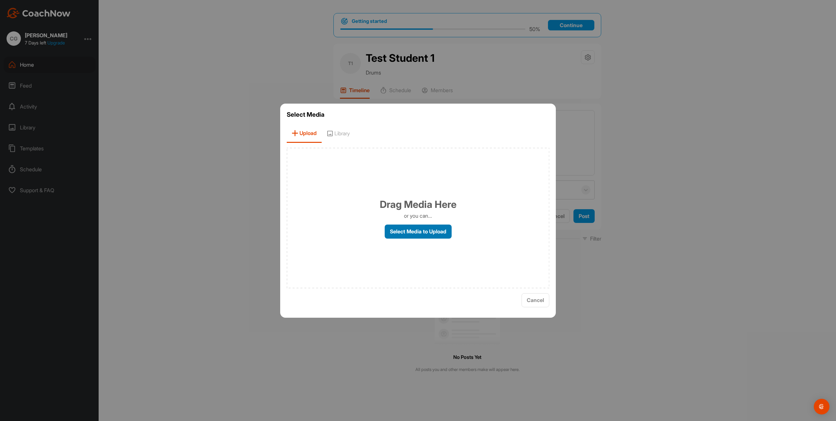
click at [420, 237] on label "Select Media to Upload" at bounding box center [418, 231] width 67 height 14
click at [0, 0] on input "Select Media to Upload" at bounding box center [0, 0] width 0 height 0
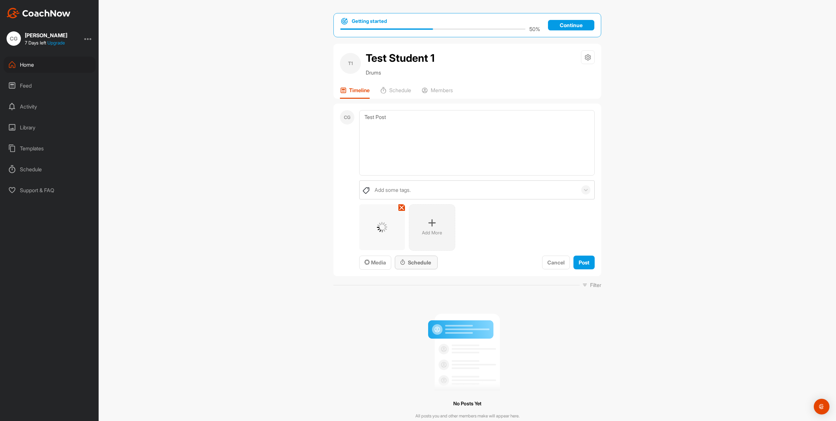
click at [424, 262] on div "Schedule" at bounding box center [416, 262] width 32 height 8
click at [569, 313] on div "No Posts Yet All posts you and other members make will appear here." at bounding box center [467, 364] width 268 height 140
click at [386, 91] on div "Schedule" at bounding box center [395, 93] width 31 height 12
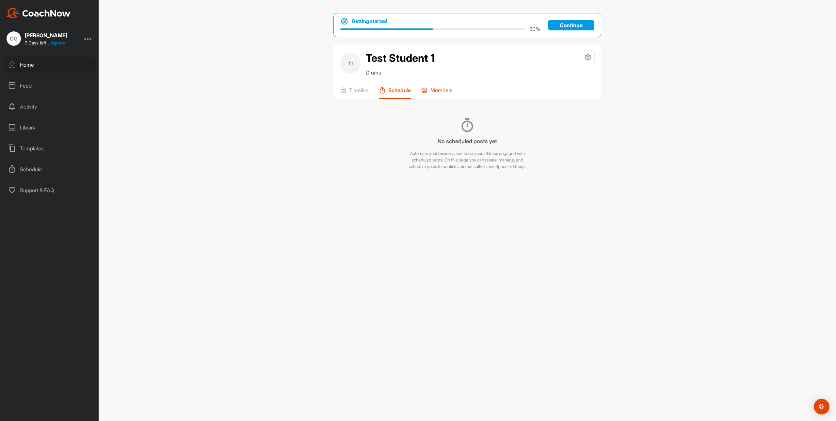
click at [440, 91] on p "Members" at bounding box center [441, 90] width 22 height 7
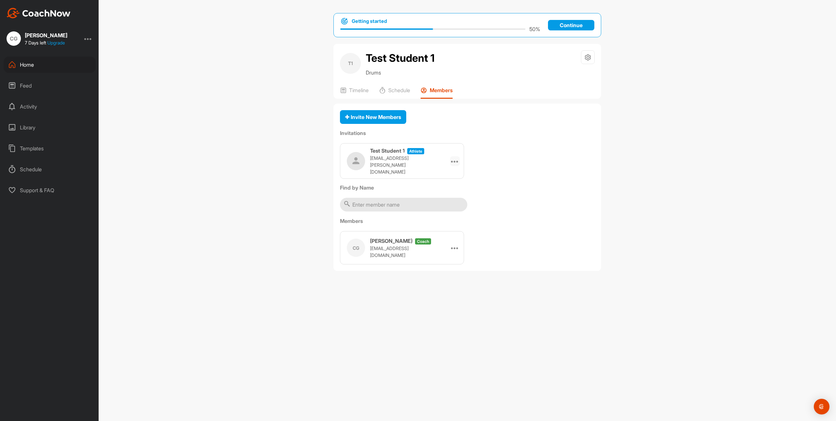
click at [457, 162] on icon at bounding box center [455, 161] width 8 height 8
click at [553, 162] on div "Test Student 1 athlete callum.goldie@gmail.com Edit Re-send Copy Link" at bounding box center [467, 161] width 255 height 36
click at [364, 93] on div "Timeline" at bounding box center [354, 93] width 29 height 12
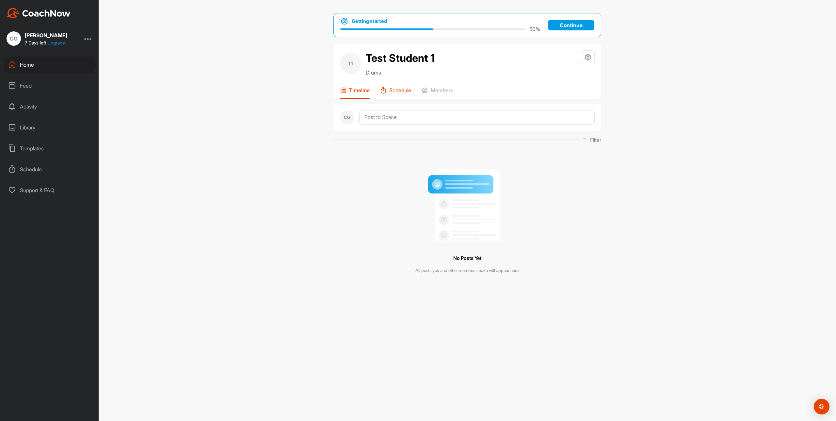
click at [383, 91] on icon at bounding box center [383, 90] width 7 height 7
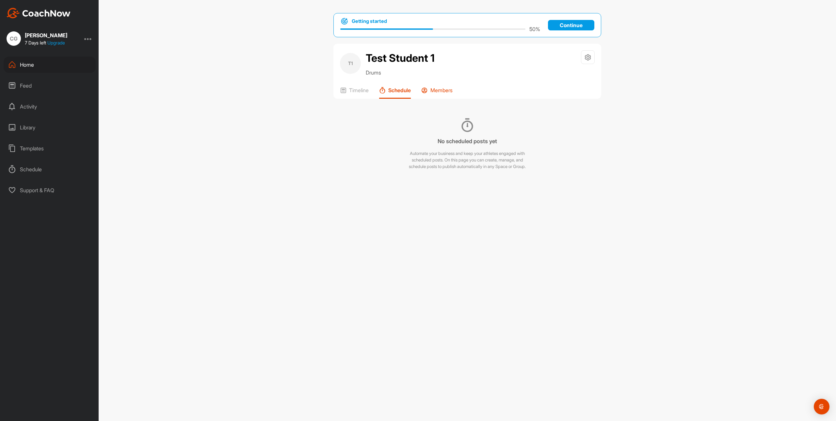
click at [433, 88] on p "Members" at bounding box center [441, 90] width 22 height 7
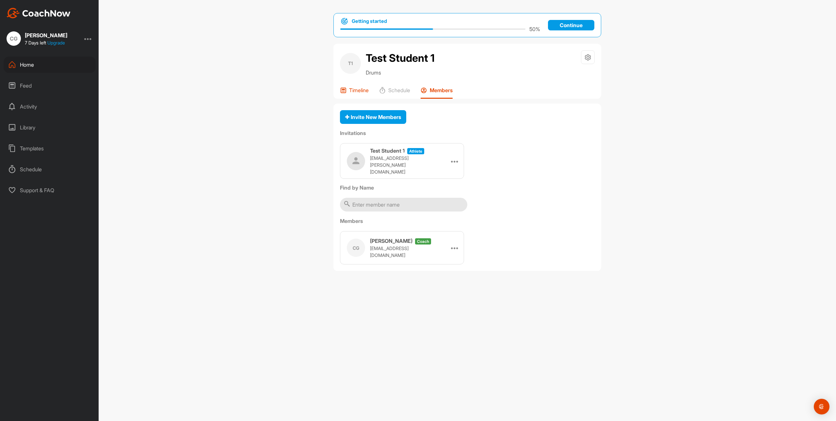
click at [353, 88] on p "Timeline" at bounding box center [359, 90] width 20 height 7
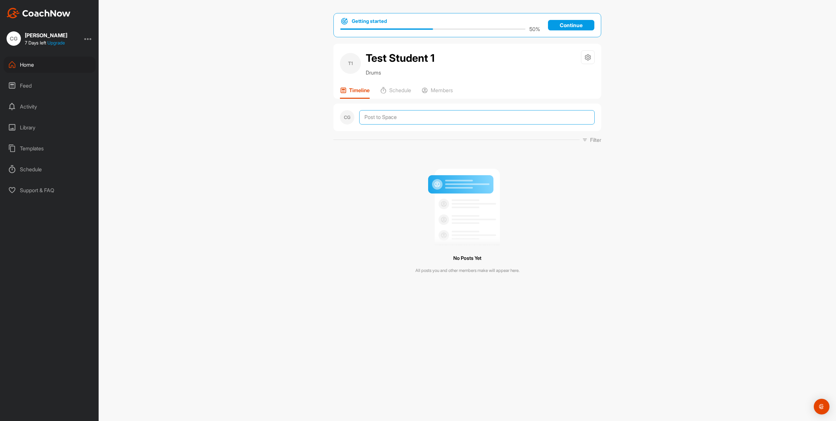
click at [390, 117] on textarea at bounding box center [476, 117] width 235 height 14
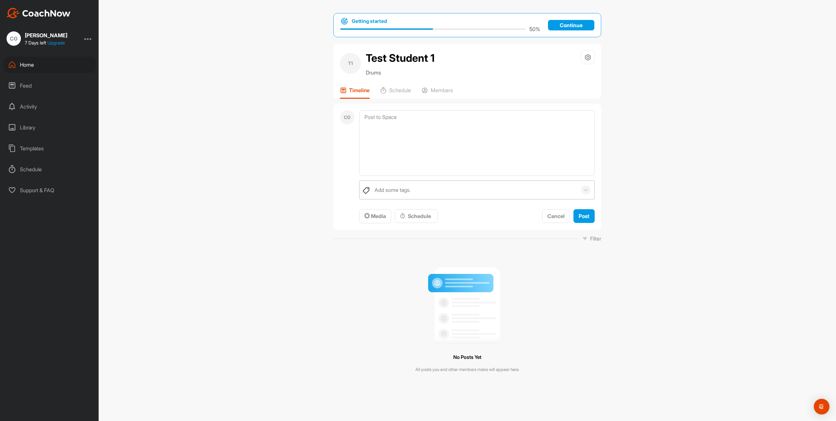
click at [476, 189] on div "Add some tags." at bounding box center [474, 190] width 206 height 18
click at [494, 142] on textarea at bounding box center [476, 142] width 235 height 65
type textarea "Test post"
click at [480, 193] on div "Add some tags." at bounding box center [474, 190] width 206 height 18
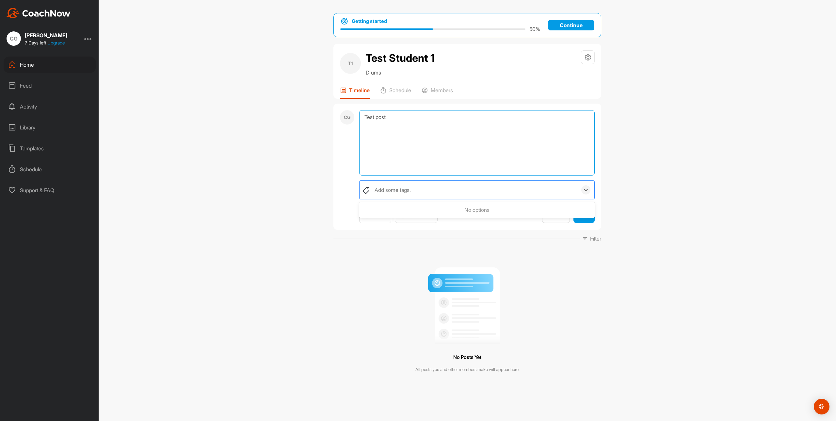
click at [494, 154] on textarea "Test post" at bounding box center [476, 142] width 235 height 65
click at [378, 215] on span "Media" at bounding box center [375, 216] width 22 height 7
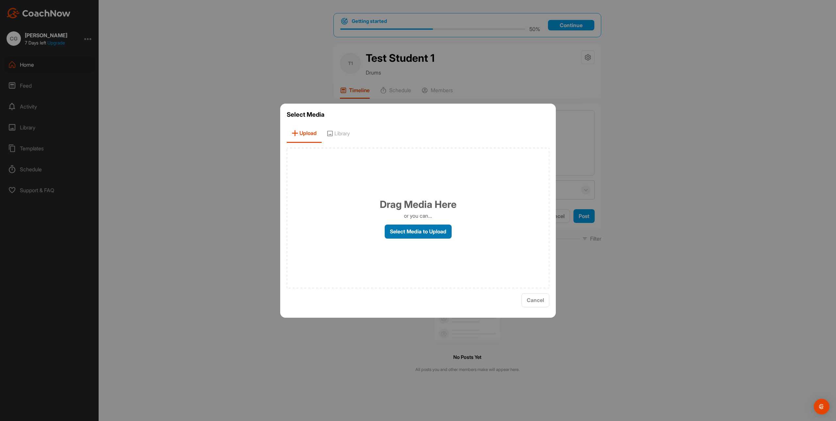
click at [415, 229] on label "Select Media to Upload" at bounding box center [418, 231] width 67 height 14
click at [0, 0] on input "Select Media to Upload" at bounding box center [0, 0] width 0 height 0
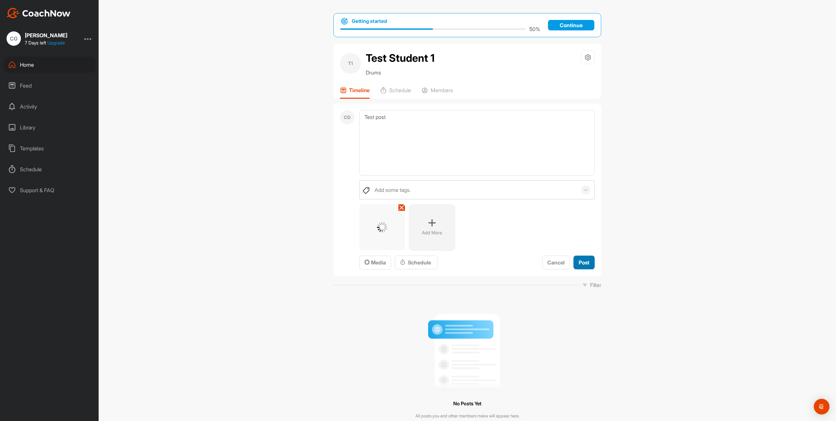
click at [579, 264] on span "Post" at bounding box center [584, 262] width 11 height 7
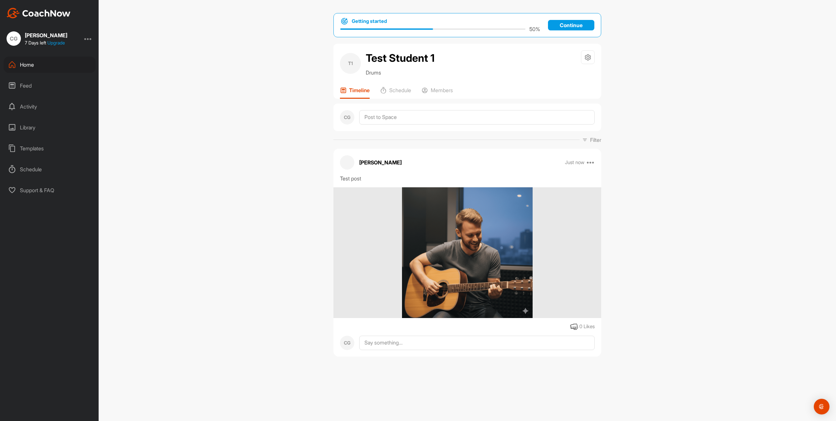
click at [667, 299] on div "Getting started 50 % Continue T1 Test Student 1 Drums Space Settings Your Notif…" at bounding box center [467, 210] width 737 height 421
click at [297, 187] on div "Getting started 50 % Continue T1 Test Student 1 Drums Space Settings Your Notif…" at bounding box center [467, 210] width 737 height 421
click at [572, 21] on p "Continue" at bounding box center [571, 25] width 46 height 10
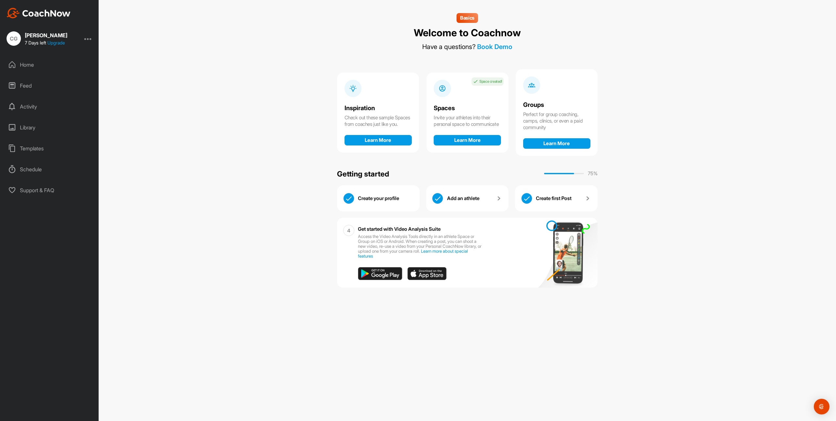
click at [277, 95] on div "Basics Welcome to Coachnow Have a questions? Book Demo Inspiration Check out th…" at bounding box center [467, 210] width 737 height 421
click at [473, 143] on button "Learn More" at bounding box center [467, 140] width 67 height 10
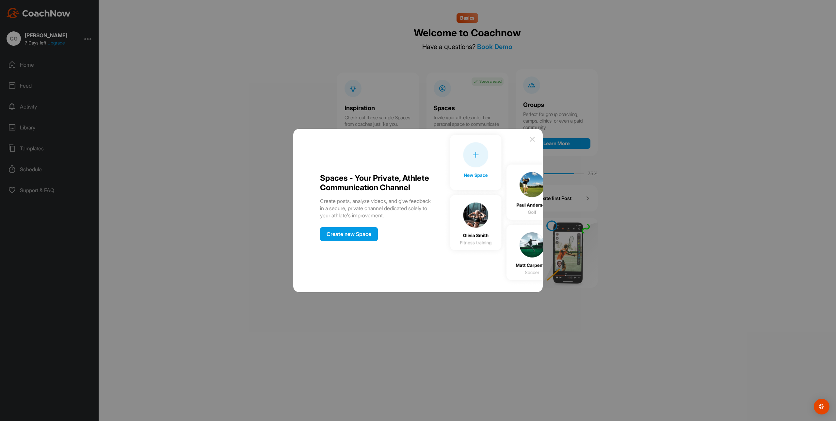
click at [364, 236] on div "Create new Space" at bounding box center [349, 234] width 58 height 14
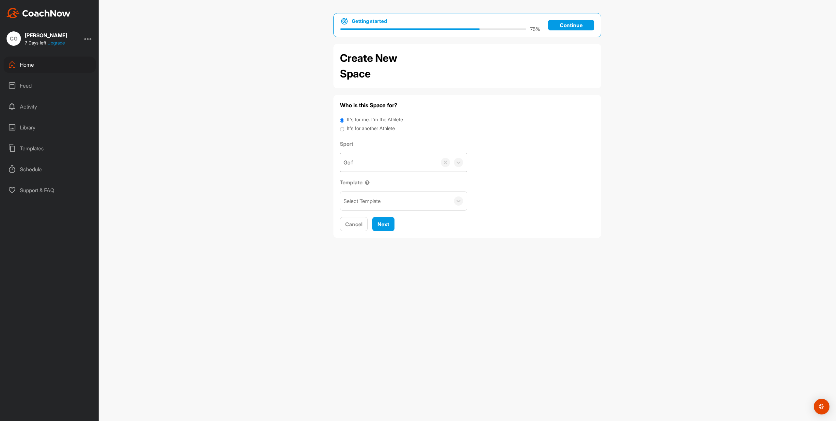
click at [407, 165] on div "Golf" at bounding box center [388, 162] width 97 height 18
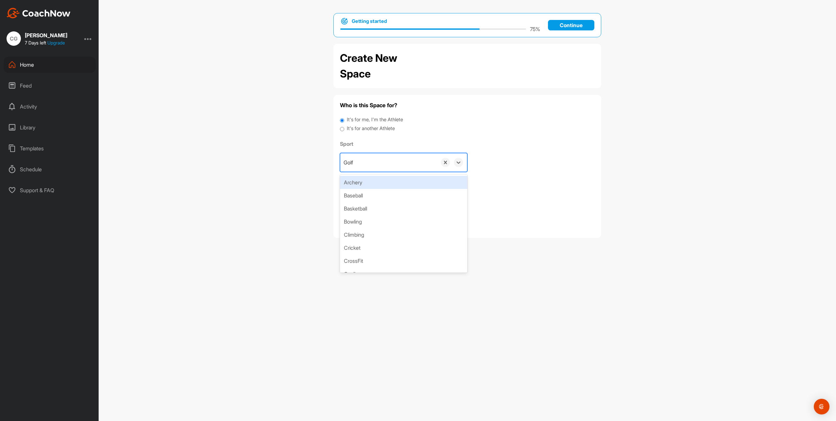
click at [407, 165] on div "Golf" at bounding box center [388, 162] width 97 height 18
type input "Drums"
click at [414, 179] on div "Create "Drums"" at bounding box center [403, 182] width 127 height 13
click at [33, 65] on div "Home" at bounding box center [50, 64] width 92 height 16
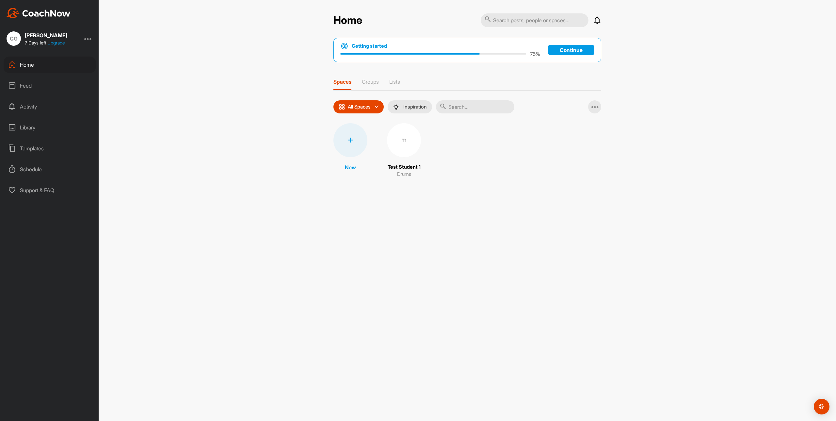
click at [269, 172] on div "Home Notifications Invitations No Notifications View All Getting started 75 % C…" at bounding box center [467, 210] width 737 height 421
click at [34, 84] on div "Feed" at bounding box center [50, 85] width 92 height 16
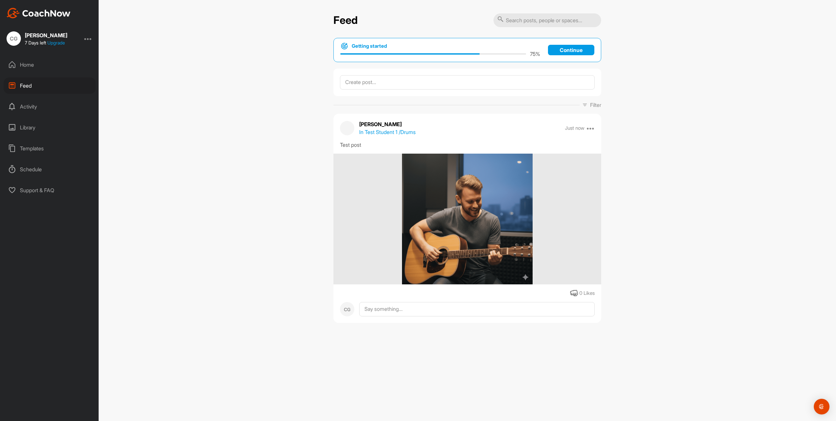
click at [26, 66] on div "Home" at bounding box center [50, 64] width 92 height 16
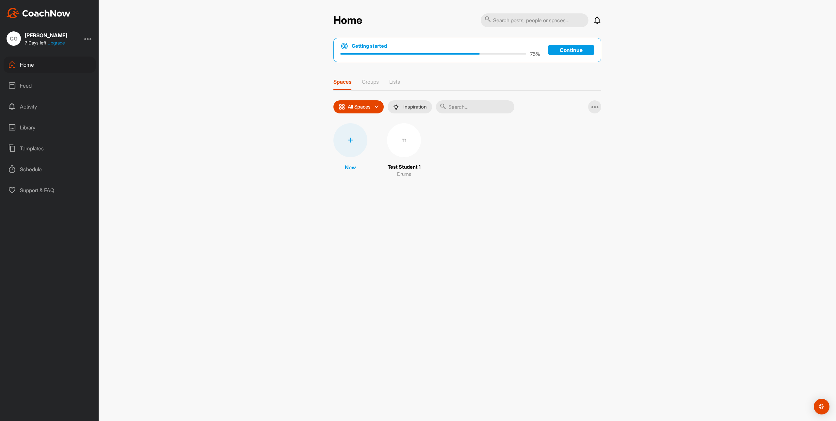
click at [404, 143] on div "T1" at bounding box center [404, 140] width 34 height 34
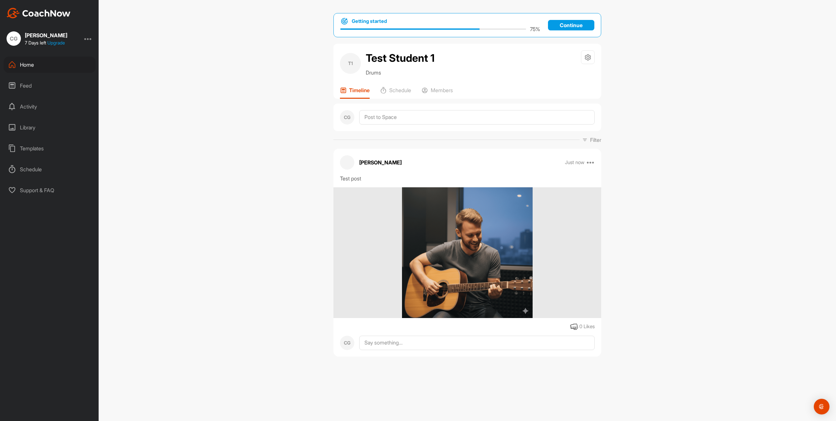
click at [445, 84] on div "T1 Test Student 1 Drums Space Settings Your Notifications Timeline Schedule Mem…" at bounding box center [467, 71] width 268 height 55
click at [445, 86] on div "T1 Test Student 1 Drums Space Settings Your Notifications Timeline Schedule Mem…" at bounding box center [467, 71] width 268 height 55
click at [444, 90] on p "Members" at bounding box center [442, 90] width 22 height 7
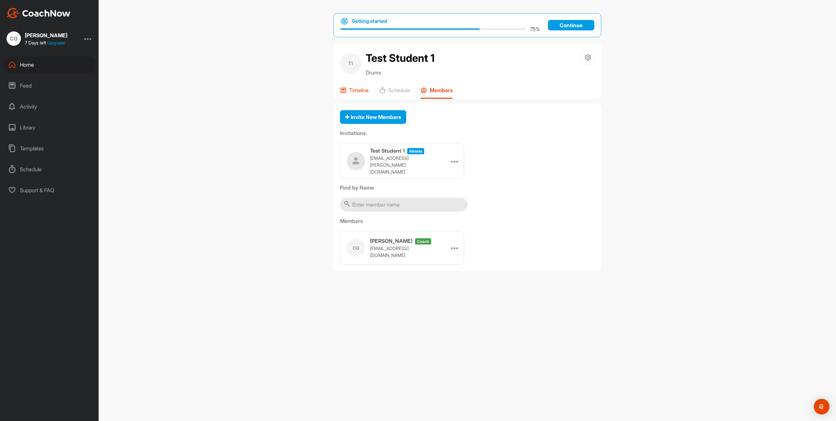
click at [345, 89] on icon at bounding box center [343, 90] width 7 height 7
